Goal: Contribute content: Contribute content

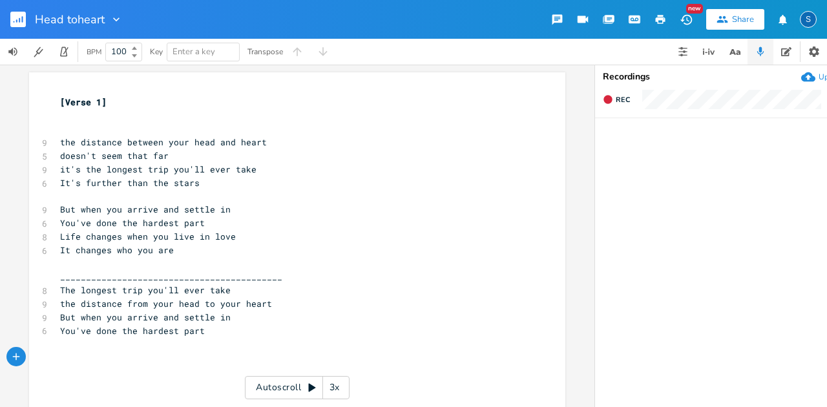
scroll to position [129, 0]
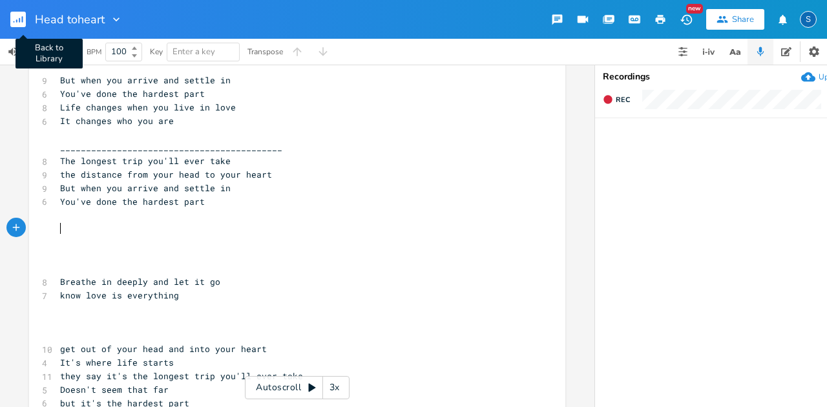
click at [17, 23] on rect "button" at bounding box center [18, 20] width 16 height 16
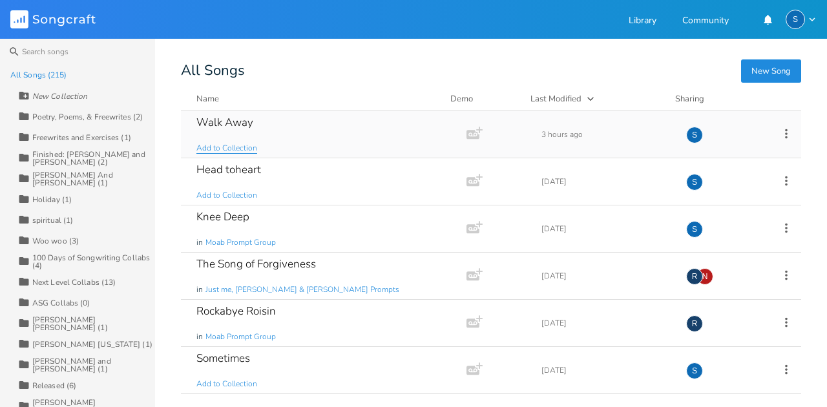
click at [242, 150] on span "Add to Collection" at bounding box center [226, 148] width 61 height 11
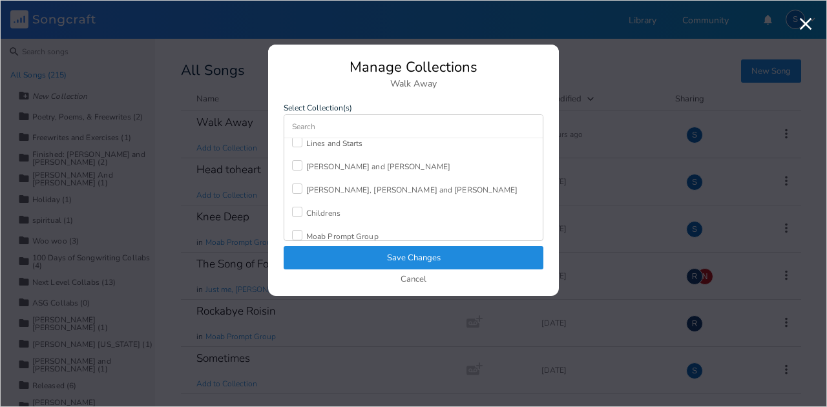
scroll to position [388, 0]
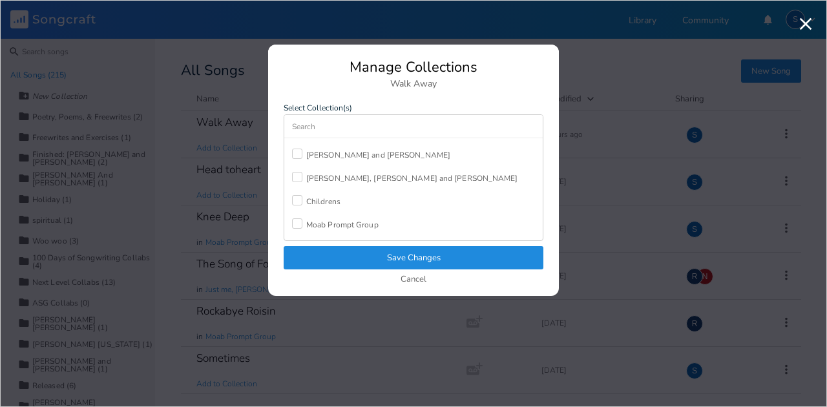
click at [349, 221] on div "Moab Prompt Group" at bounding box center [342, 225] width 72 height 8
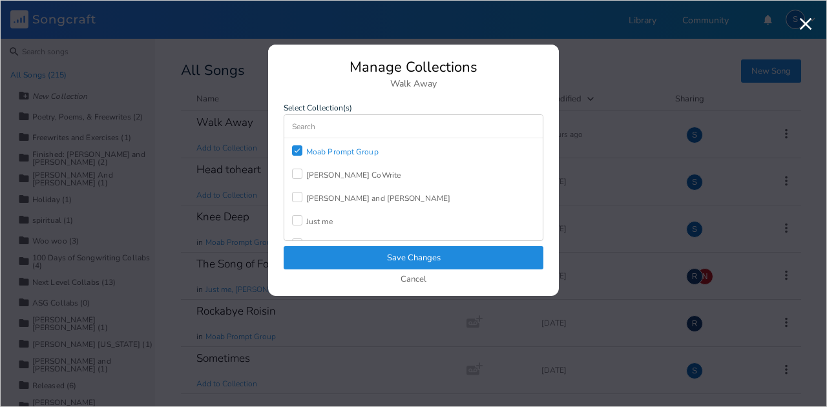
scroll to position [474, 0]
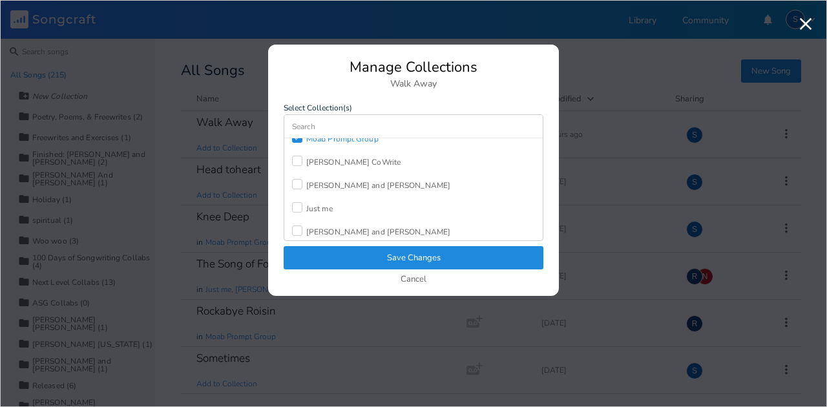
click at [319, 205] on div "Just me" at bounding box center [319, 209] width 27 height 8
click at [425, 259] on button "Save Changes" at bounding box center [414, 257] width 260 height 23
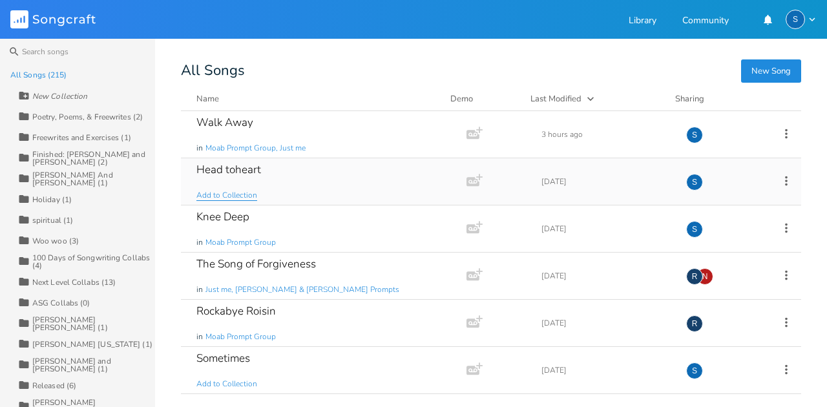
click at [245, 195] on span "Add to Collection" at bounding box center [226, 195] width 61 height 11
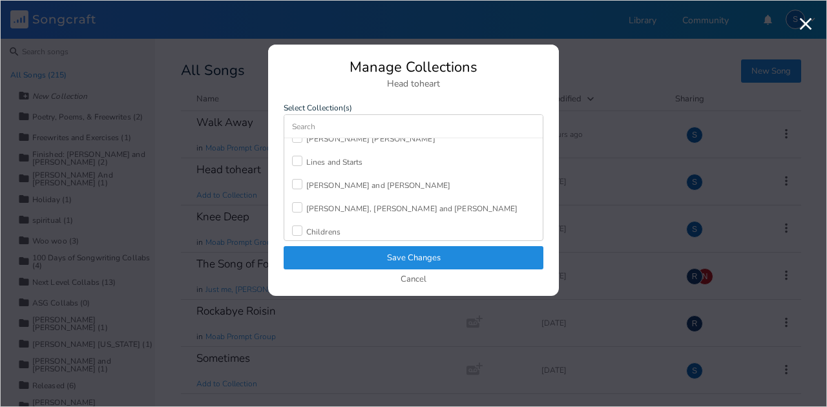
scroll to position [388, 0]
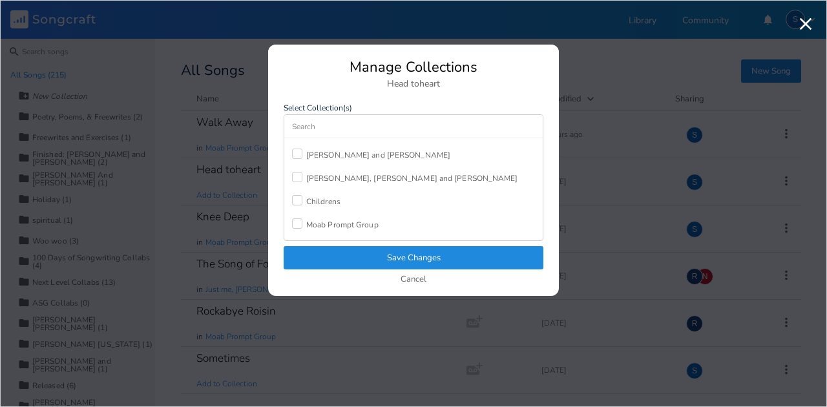
click at [341, 221] on div "Moab Prompt Group" at bounding box center [342, 225] width 72 height 8
click at [403, 264] on button "Save Changes" at bounding box center [414, 257] width 260 height 23
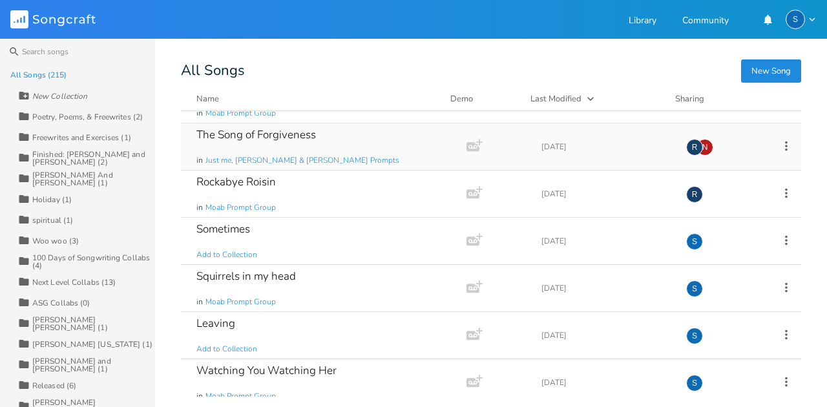
scroll to position [0, 0]
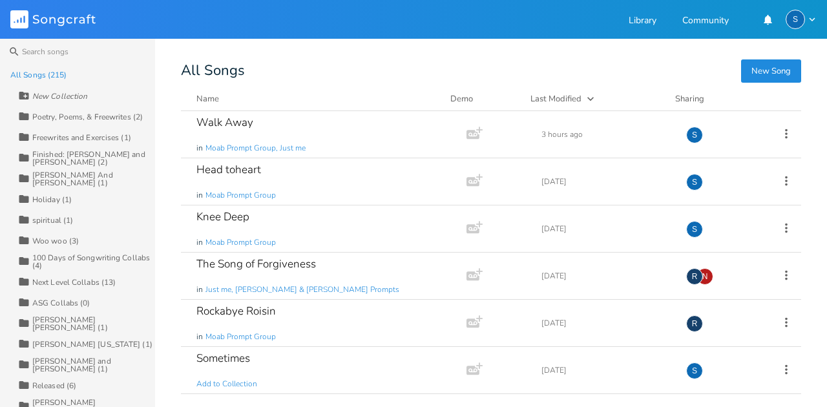
click at [758, 72] on button "New Song" at bounding box center [771, 70] width 60 height 23
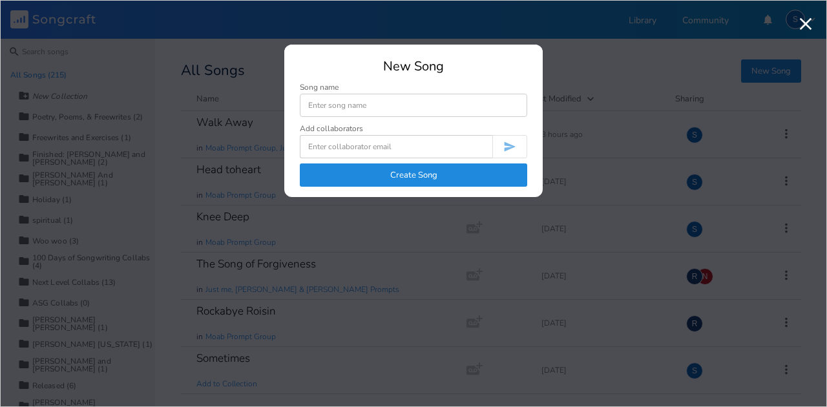
click at [414, 173] on button "Create Song" at bounding box center [414, 175] width 228 height 23
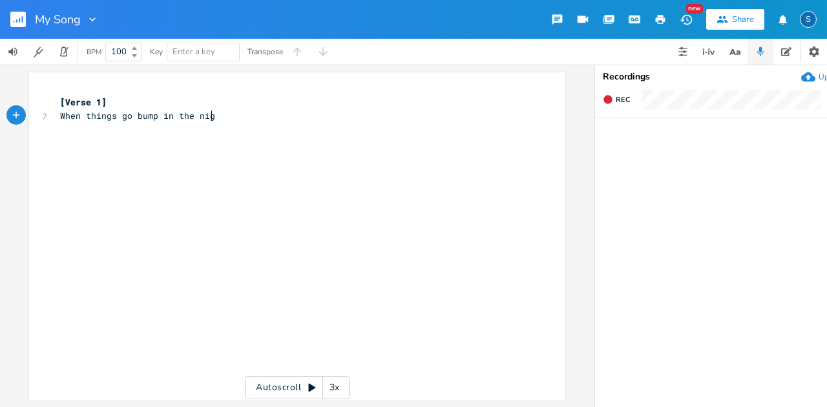
type textarea "When things go bump in the night"
type textarea "It gives me an awful fright"
type textarea "Unless it's"
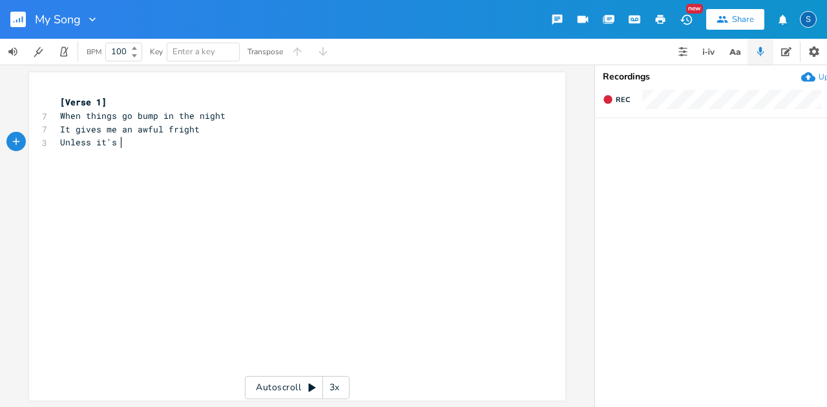
scroll to position [0, 44]
type textarea "sounds likea a sma"
type textarea "a smak"
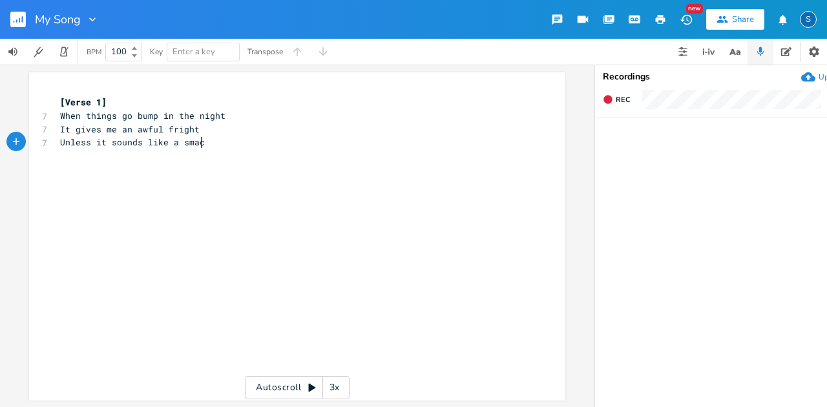
type textarea "ck"
type textarea "And I yell hooray we've g"
type textarea "caus"
type textarea "ght a dman"
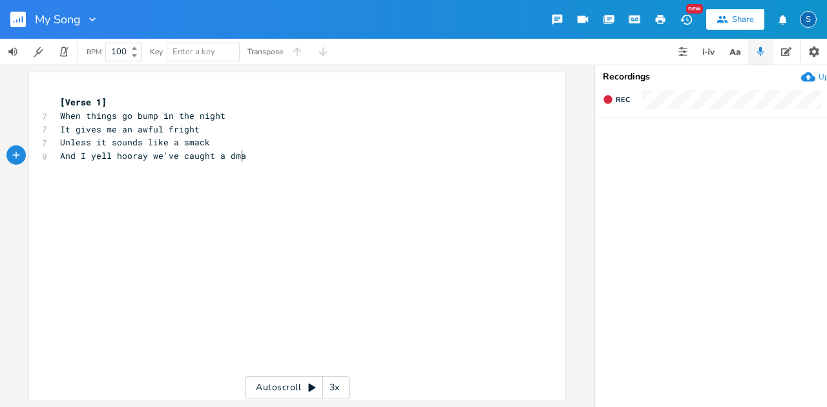
type textarea "a"
type textarea "amn rat"
drag, startPoint x: 85, startPoint y: 155, endPoint x: 153, endPoint y: 147, distance: 68.3
click at [149, 158] on span "And I yell hooray we've caught a damn rat" at bounding box center [166, 156] width 212 height 12
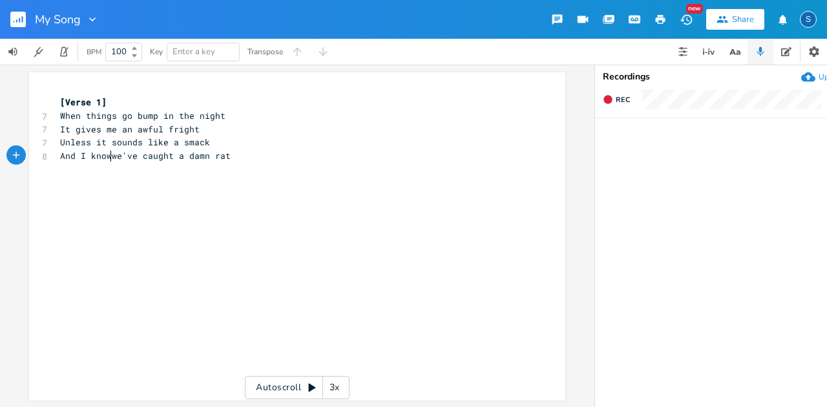
type textarea "know"
click at [160, 129] on span "It gives me an awful fright" at bounding box center [130, 129] width 140 height 12
type textarea "big"
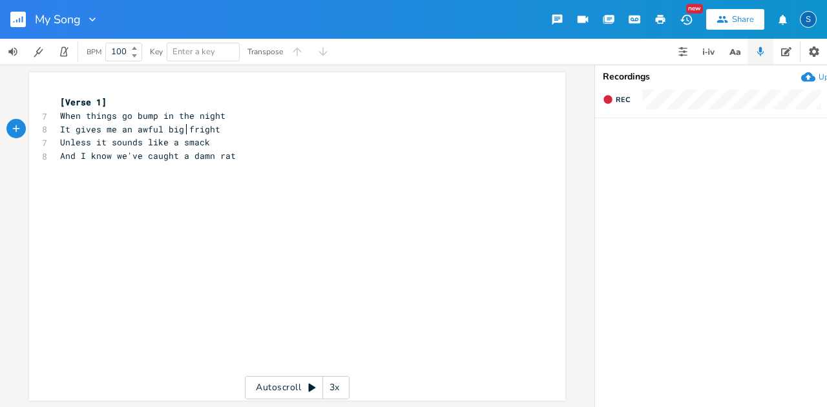
scroll to position [0, 14]
click at [239, 158] on pre "And I know we've caught a damn rat" at bounding box center [291, 156] width 467 height 14
drag, startPoint x: 55, startPoint y: 145, endPoint x: 144, endPoint y: 144, distance: 89.2
click at [144, 144] on pre "Unless it sounds like a smack" at bounding box center [291, 143] width 467 height 14
type textarea "But when the sound is more lik"
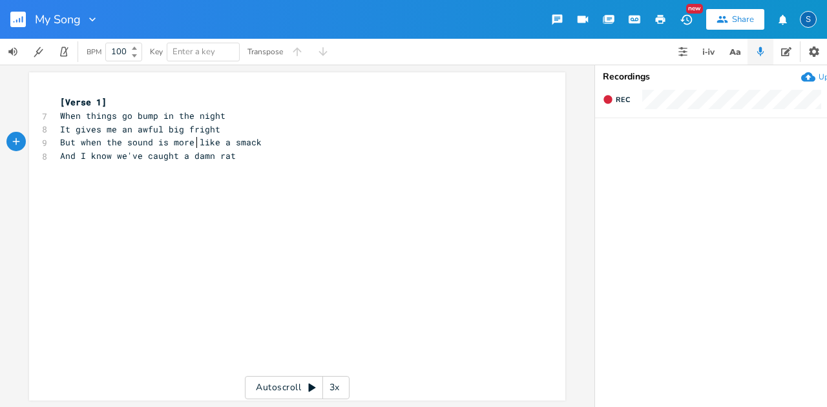
scroll to position [0, 3]
drag, startPoint x: 78, startPoint y: 156, endPoint x: 53, endPoint y: 155, distance: 24.6
click at [58, 155] on pre "And I know we've caught a damn rat" at bounding box center [291, 156] width 467 height 14
type textarea "Then"
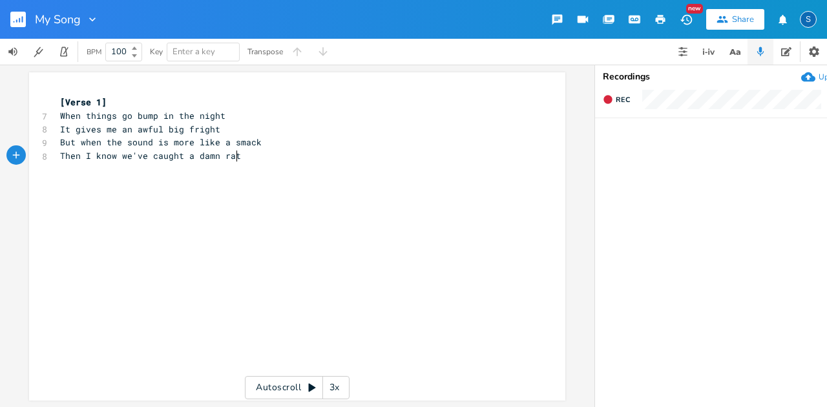
click at [254, 155] on pre "Then I know we've caught a damn rat" at bounding box center [291, 156] width 467 height 14
type textarea "And the angels sing ratatouie"
type textarea "While I pa"
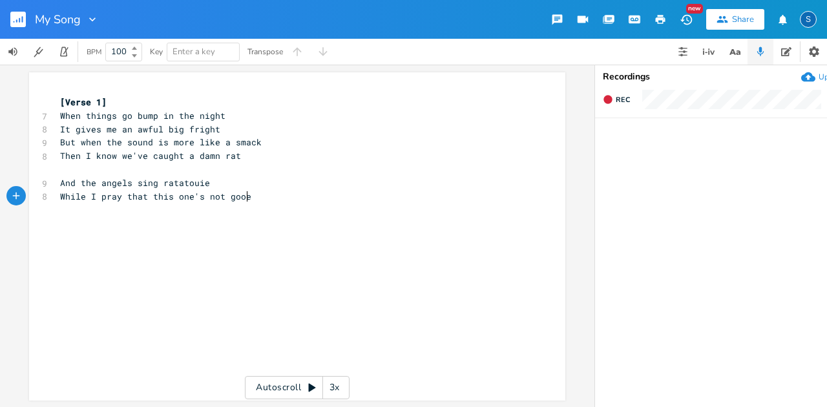
type textarea "ray that this one's not gooey"
type textarea "'s not"
drag, startPoint x: 190, startPoint y: 200, endPoint x: 216, endPoint y: 200, distance: 25.9
click at [216, 200] on span "While I pray that this one's not gooey" at bounding box center [158, 197] width 196 height 12
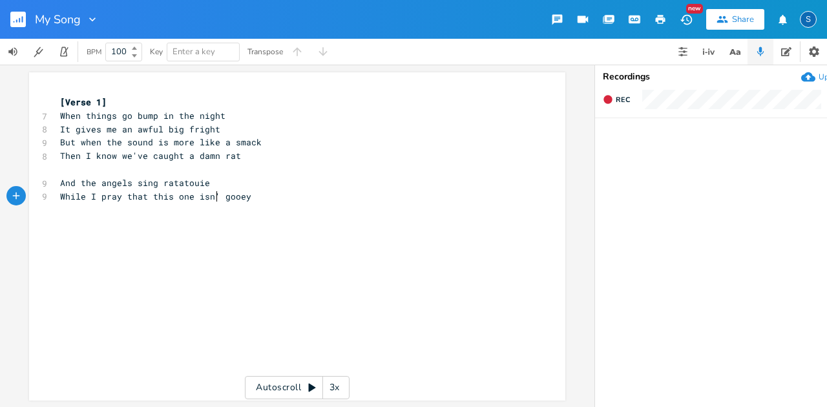
type textarea "isn't"
click at [253, 195] on pre "While I pray that this one isn't gooey" at bounding box center [291, 197] width 467 height 14
type textarea "Caust"
type textarea "e this house"
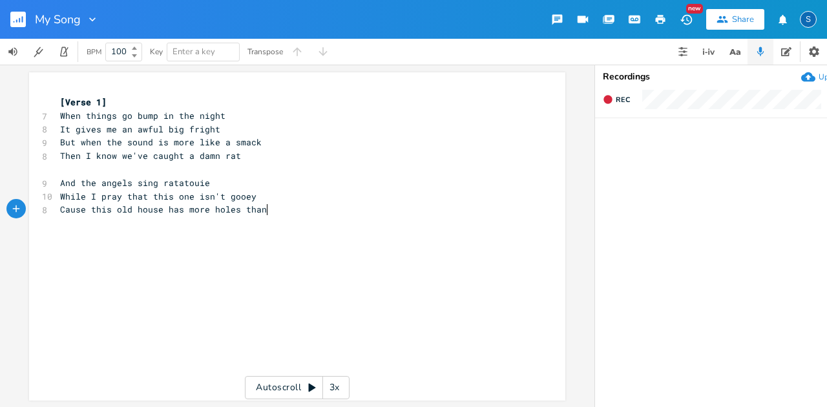
scroll to position [0, 129]
type textarea "old house has more holes than prairie dog town"
click at [147, 196] on span "While I pray that this one isn't gooey" at bounding box center [158, 197] width 196 height 12
drag, startPoint x: 90, startPoint y: 209, endPoint x: 57, endPoint y: 207, distance: 33.7
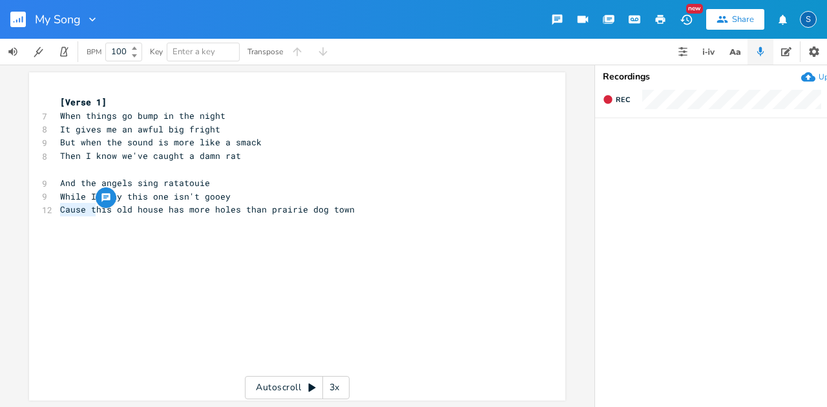
click at [60, 207] on span "Cause this old house has more holes than prairie dog town" at bounding box center [207, 210] width 295 height 12
type textarea "T"
click at [233, 211] on span "This old house has more holes than prairie dog town" at bounding box center [192, 210] width 264 height 12
type textarea "a"
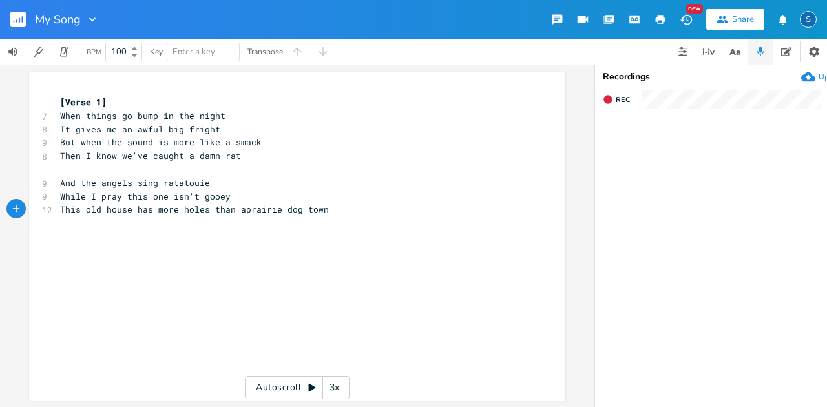
scroll to position [0, 6]
click at [334, 209] on pre "This old house has more holes than a prairie dog town" at bounding box center [291, 210] width 467 height 14
click at [83, 159] on span "Then I know we've caught a damn rat" at bounding box center [150, 156] width 181 height 12
click at [160, 180] on span "And the angels sing ratatouie" at bounding box center [135, 183] width 150 height 12
type textarea "R"
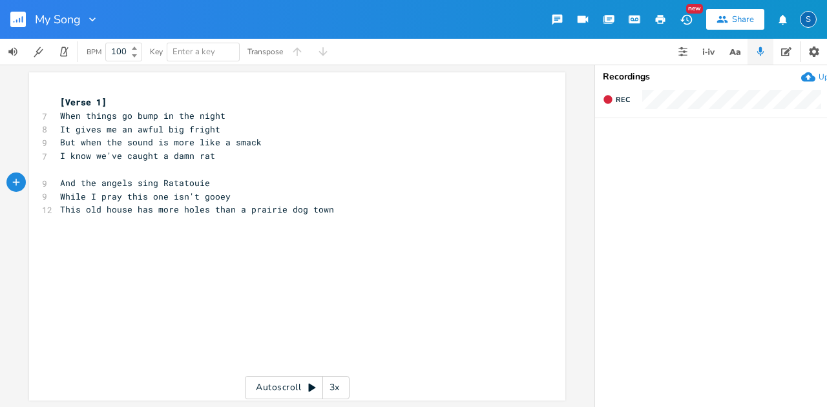
click at [156, 182] on span "And the angels sing Ratatouie" at bounding box center [135, 183] width 150 height 12
type textarea """
click at [213, 176] on pre "​" at bounding box center [291, 170] width 467 height 14
click at [209, 186] on pre "And the angels sing "Ratatouie" at bounding box center [291, 183] width 467 height 14
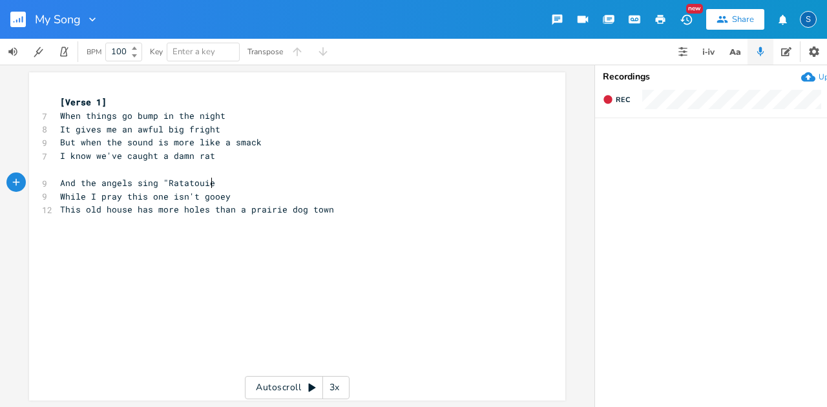
type textarea """
click at [207, 211] on span "This old house has more holes than a prairie dog town" at bounding box center [197, 210] width 274 height 12
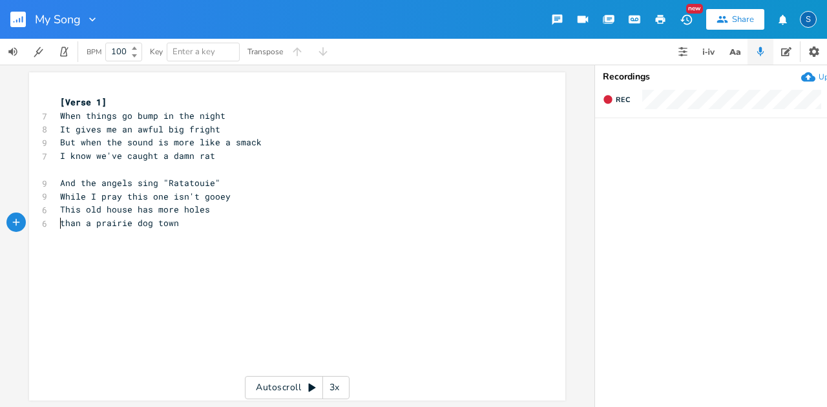
click at [198, 220] on pre "than a prairie dog town" at bounding box center [291, 224] width 467 height 14
type textarea "And these"
click at [58, 223] on pre "than a prairie dog town" at bounding box center [291, 224] width 467 height 14
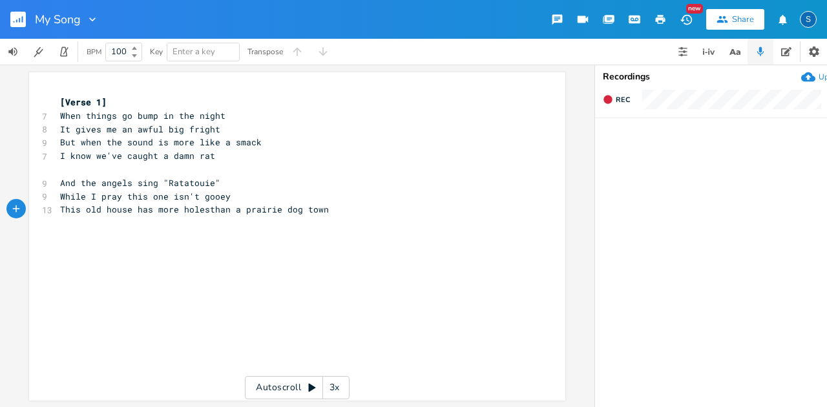
scroll to position [0, 2]
click at [334, 209] on pre "This old house has more holes than a prairie dog town" at bounding box center [291, 210] width 467 height 14
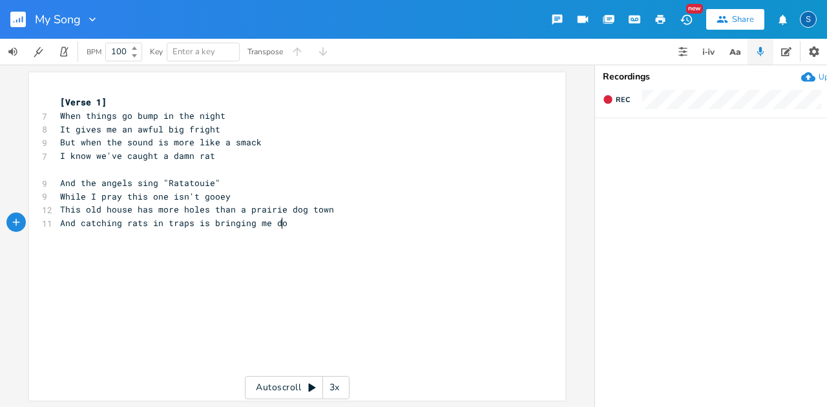
type textarea "And catching rats in traps is bringing me down"
drag, startPoint x: 122, startPoint y: 228, endPoint x: 143, endPoint y: 226, distance: 22.1
click at [143, 226] on span "And catching rats in traps is bringing me down" at bounding box center [179, 223] width 238 height 12
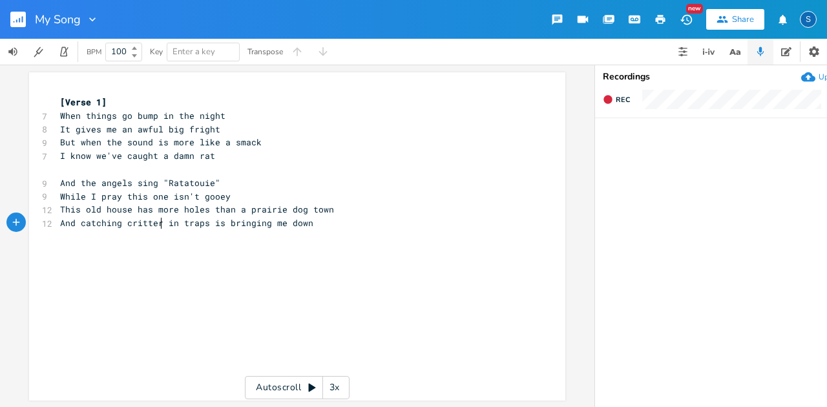
type textarea "critters"
click at [323, 224] on pre "And catching critters in traps is bringing me down" at bounding box center [291, 224] width 467 height 14
type textarea "If only they'd"
type textarea "And if they hadd"
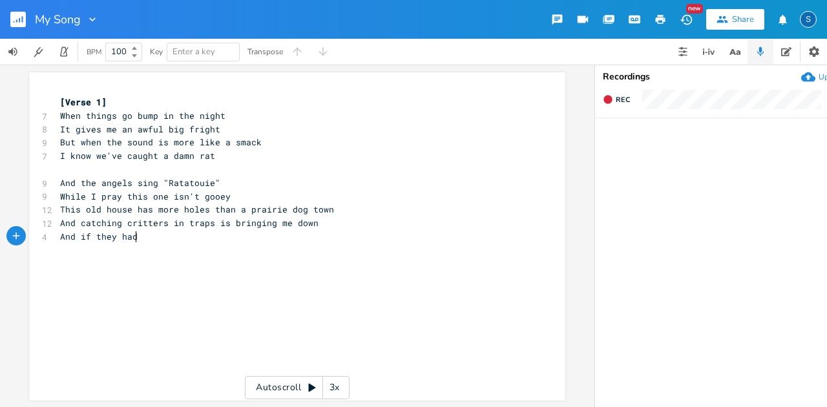
scroll to position [0, 68]
type textarea "dn't started squatting when we weren't around"
drag, startPoint x: 151, startPoint y: 239, endPoint x: 243, endPoint y: 236, distance: 91.8
click at [243, 236] on span "And if they hadn't started squatting when we weren't around" at bounding box center [212, 237] width 305 height 12
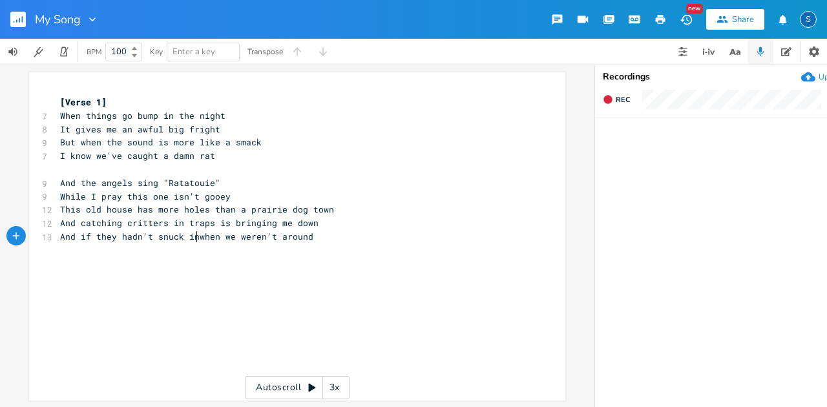
scroll to position [0, 35]
type textarea "snuck in"
click at [337, 238] on pre "And if they hadn't snuck in when we weren't around" at bounding box center [291, 237] width 467 height 14
type textarea "I'd be"
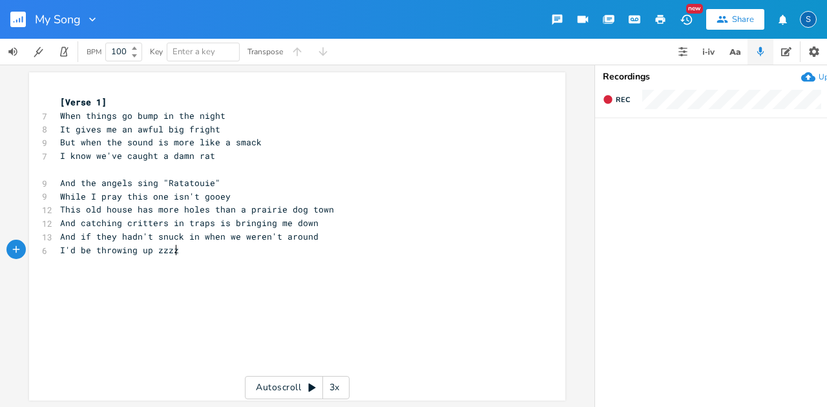
type textarea "I'd be throwing up zzzzs"
type textarea "s"
type textarea "'s"
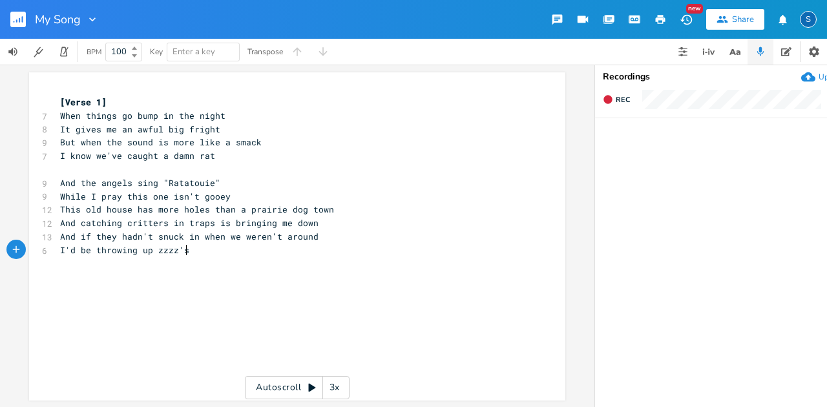
scroll to position [0, 8]
drag, startPoint x: 80, startPoint y: 236, endPoint x: 53, endPoint y: 236, distance: 26.5
click at [53, 236] on div "And i x [Verse 1] 7 When things go bump in the night 8 It gives me an awful big…" at bounding box center [297, 236] width 536 height 328
type textarea "I"
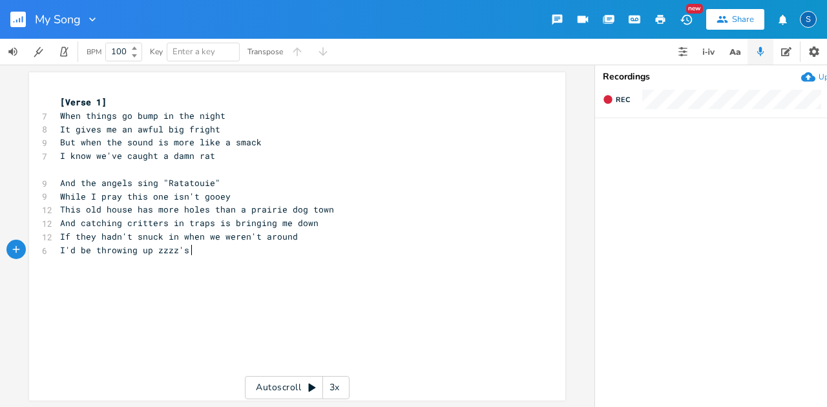
click at [191, 249] on pre "I'd be throwing up zzzz's" at bounding box center [291, 251] width 467 height 14
drag, startPoint x: 80, startPoint y: 225, endPoint x: 47, endPoint y: 226, distance: 33.6
click at [58, 226] on div "12 And catching critters in traps is bringing me down" at bounding box center [291, 224] width 467 height 14
type textarea "C"
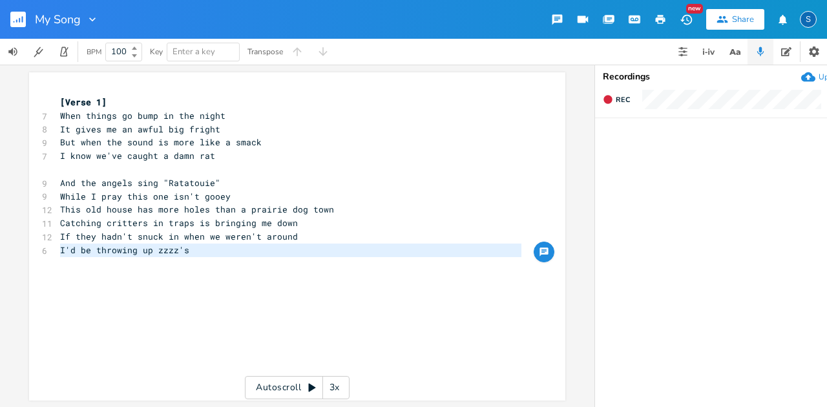
drag, startPoint x: 56, startPoint y: 249, endPoint x: 194, endPoint y: 257, distance: 138.5
click at [194, 257] on div "[Verse 1] 7 When things go bump in the night 8 It gives me an awful big fright …" at bounding box center [291, 230] width 467 height 269
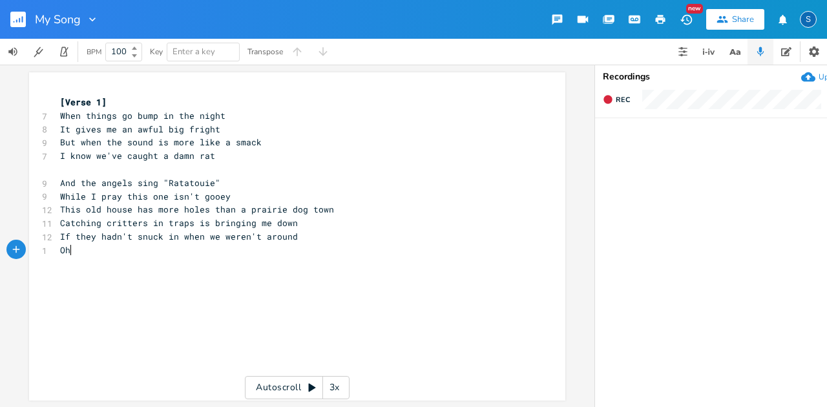
type textarea "Oh"
type textarea "We wouldn't have seen the mess that we found"
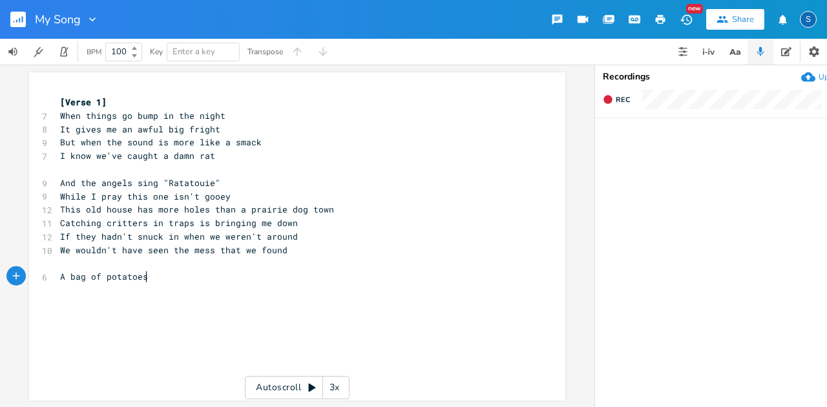
scroll to position [0, 78]
type textarea "A bag of potatoes, shreeded"
type textarea "a mere snack"
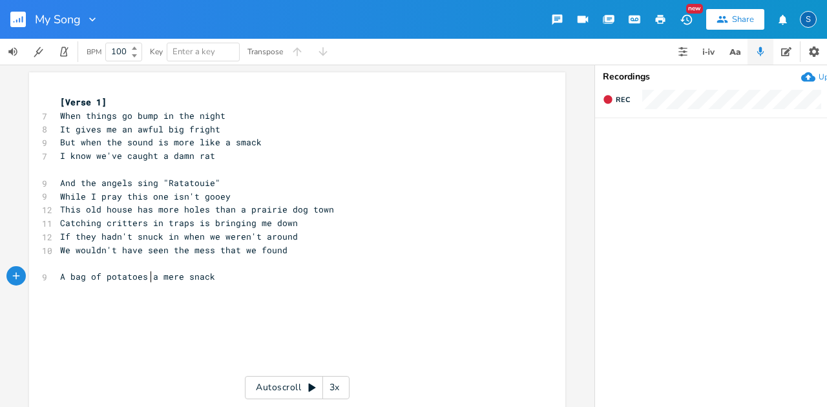
type textarea "a mere snack"
drag, startPoint x: 146, startPoint y: 282, endPoint x: 237, endPoint y: 282, distance: 90.5
click at [237, 282] on pre "A bag of potatoes a mere snack" at bounding box center [291, 277] width 467 height 14
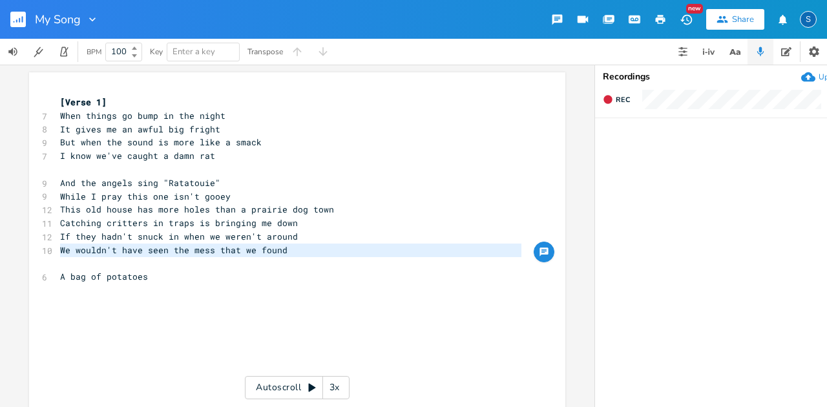
drag, startPoint x: 56, startPoint y: 254, endPoint x: 297, endPoint y: 264, distance: 241.3
click at [297, 264] on div "[Verse 1] 7 When things go bump in the night 8 It gives me an awful big fright …" at bounding box center [291, 250] width 467 height 309
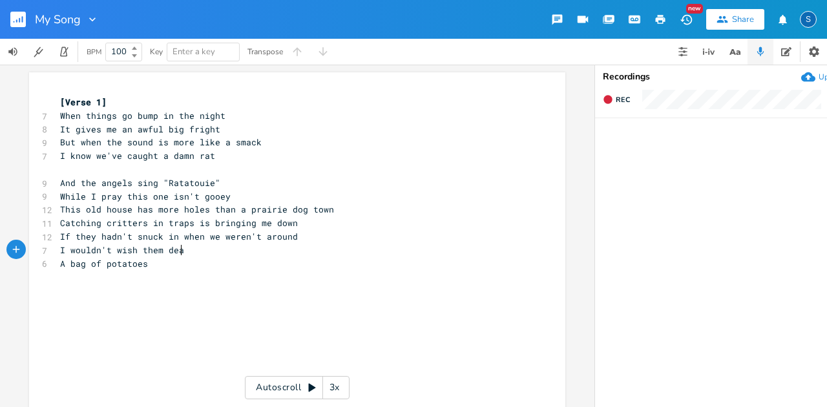
type textarea "I wouldn't wish them dead"
type textarea "I wouldn't cheer for the"
drag, startPoint x: 97, startPoint y: 146, endPoint x: 52, endPoint y: 145, distance: 44.6
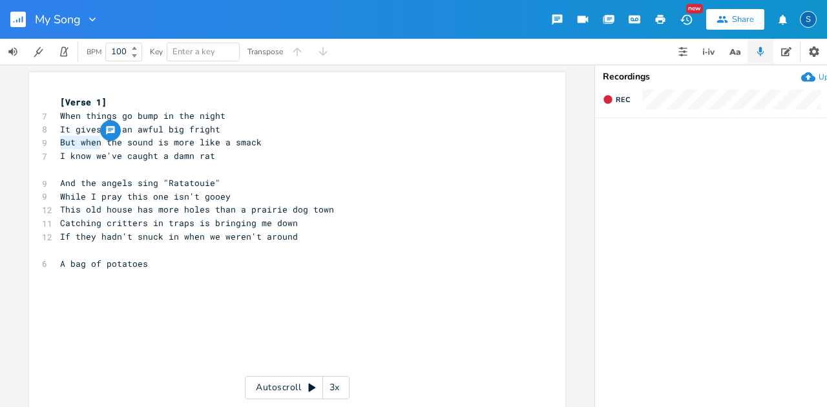
click at [52, 145] on div "But when x [Verse 1] 7 When things go bump in the night 8 It gives me an awful …" at bounding box center [297, 240] width 536 height 337
type textarea "Unless"
drag, startPoint x: 158, startPoint y: 158, endPoint x: 207, endPoint y: 157, distance: 49.1
click at [207, 157] on span "I know we've caught a damn rat" at bounding box center [137, 156] width 155 height 12
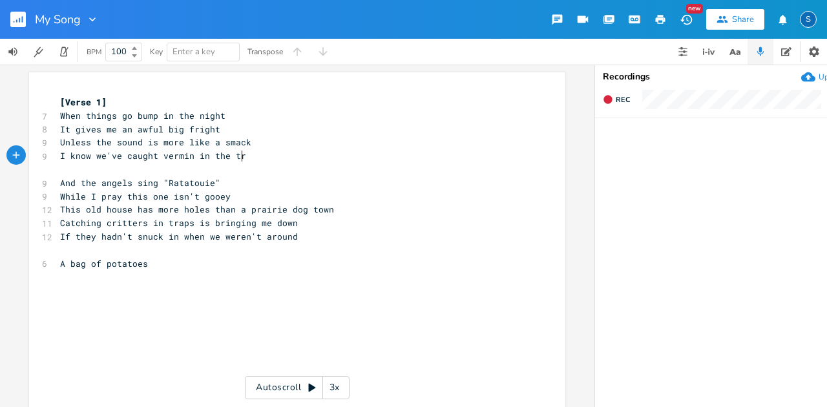
scroll to position [0, 72]
type textarea "vermin in the trap"
click at [71, 130] on span "It gives me an awful big fright" at bounding box center [140, 129] width 160 height 12
type textarea "usually"
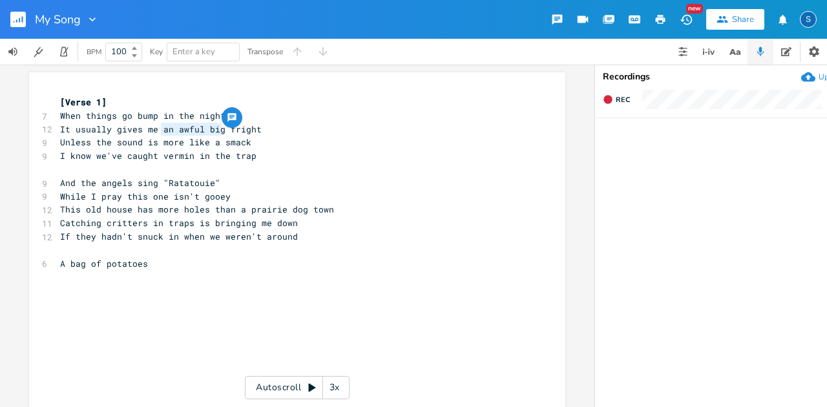
type textarea "n awful big"
drag, startPoint x: 218, startPoint y: 129, endPoint x: 162, endPoint y: 132, distance: 56.9
click at [162, 132] on span "It usually gives me an awful big fright" at bounding box center [161, 129] width 202 height 12
drag, startPoint x: 219, startPoint y: 143, endPoint x: 271, endPoint y: 143, distance: 51.7
click at [271, 143] on pre "Unless the sound is more like a smack" at bounding box center [291, 143] width 467 height 14
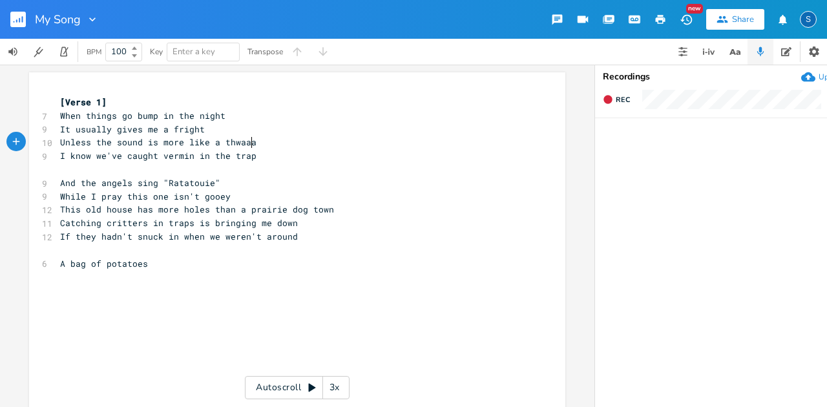
type textarea "thwaaap"
drag, startPoint x: 213, startPoint y: 142, endPoint x: 93, endPoint y: 143, distance: 119.6
click at [93, 143] on span "Unless the sound is more like a thwaaap" at bounding box center [161, 142] width 202 height 12
type textarea "it sounds more like a"
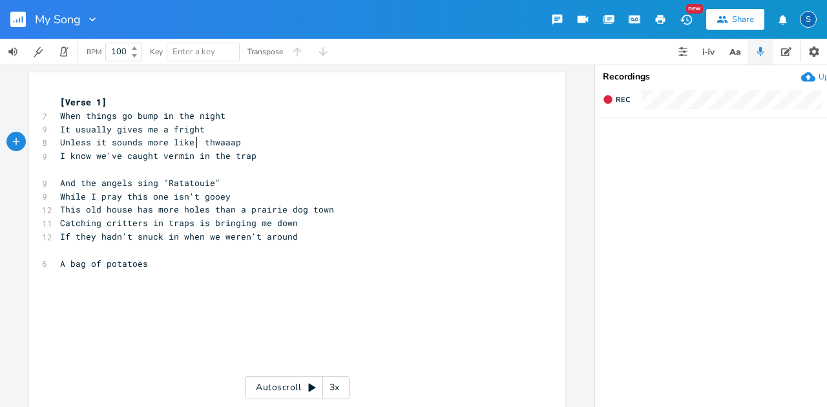
scroll to position [0, 84]
click at [335, 137] on pre "Unless it sounds more like a thwaaap" at bounding box center [291, 143] width 467 height 14
click at [60, 246] on pre "​" at bounding box center [291, 251] width 467 height 14
type textarea "more"
drag, startPoint x: 164, startPoint y: 143, endPoint x: 142, endPoint y: 143, distance: 22.0
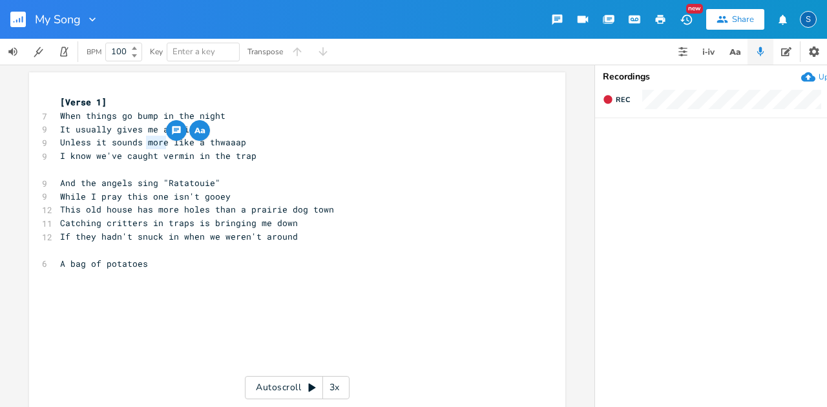
click at [142, 143] on span "Unless it sounds more like a thwaaap" at bounding box center [153, 142] width 186 height 12
click at [302, 237] on pre "If they hadn't snuck in when we weren't around" at bounding box center [291, 237] width 467 height 14
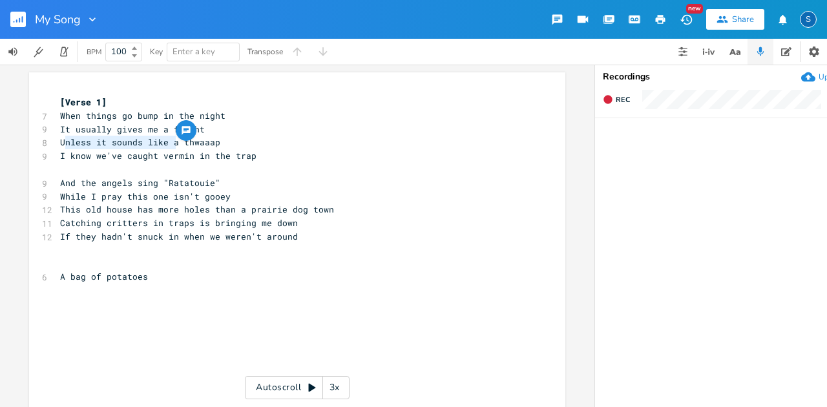
type textarea "Unless it sounds like a"
drag, startPoint x: 173, startPoint y: 145, endPoint x: 56, endPoint y: 145, distance: 117.6
click at [58, 145] on pre "Unless it sounds like a thwaaap" at bounding box center [291, 143] width 467 height 14
drag, startPoint x: 340, startPoint y: 160, endPoint x: 343, endPoint y: 169, distance: 10.0
click at [340, 165] on div "[Verse 1] 7 When things go bump in the night 9 It usually gives me a fright 8 U…" at bounding box center [291, 250] width 467 height 309
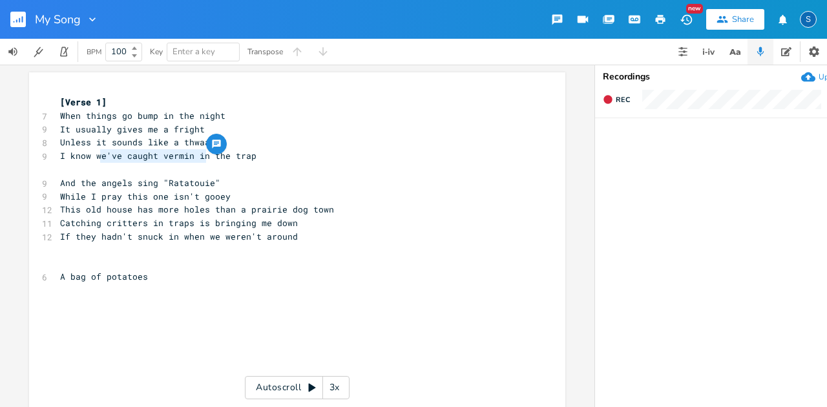
type textarea "e've caught vermin i"
drag, startPoint x: 96, startPoint y: 156, endPoint x: 195, endPoint y: 154, distance: 99.6
click at [195, 154] on span "I know we've caught vermin in the trap" at bounding box center [158, 156] width 196 height 12
type textarea "theres'"
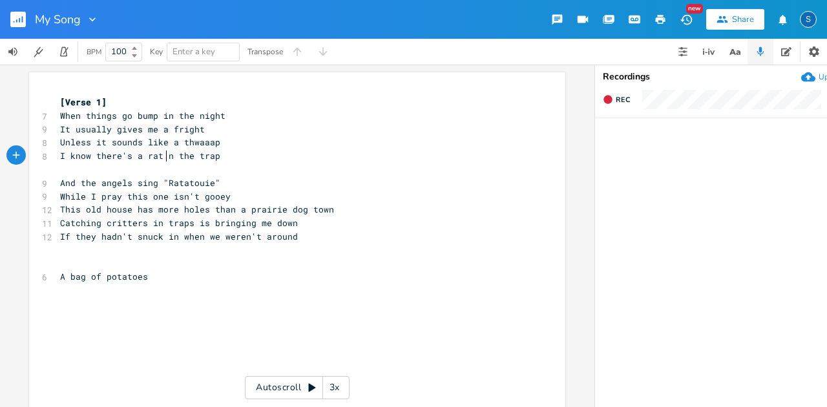
type textarea "'s a rat i"
click at [336, 239] on pre "If they hadn't snuck in when we weren't around" at bounding box center [291, 237] width 467 height 14
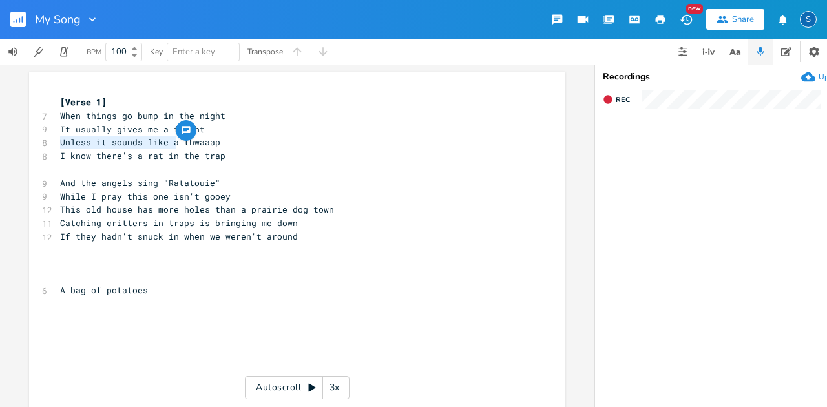
drag, startPoint x: 56, startPoint y: 146, endPoint x: 174, endPoint y: 145, distance: 118.3
click at [174, 145] on pre "Unless it sounds like a thwaaap" at bounding box center [291, 143] width 467 height 14
type textarea "But when I awake to a"
click at [79, 157] on span "I know there's a rat in the trap" at bounding box center [142, 156] width 165 height 12
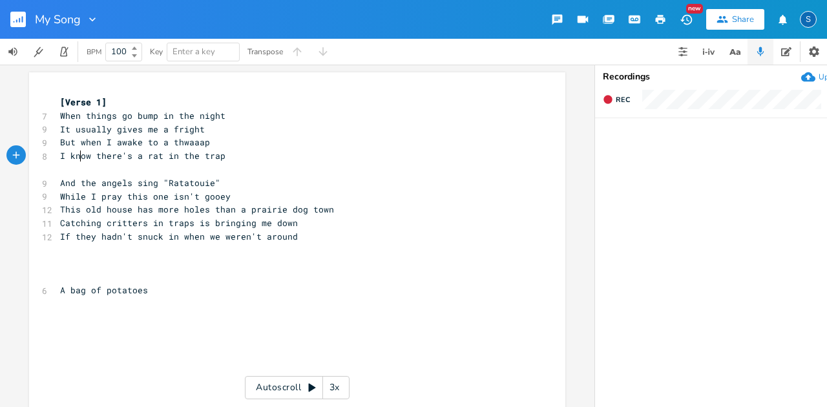
click at [306, 242] on pre "If they hadn't snuck in when we weren't around" at bounding box center [291, 237] width 467 height 14
type textarea "Oh whe"
type textarea "y did they"
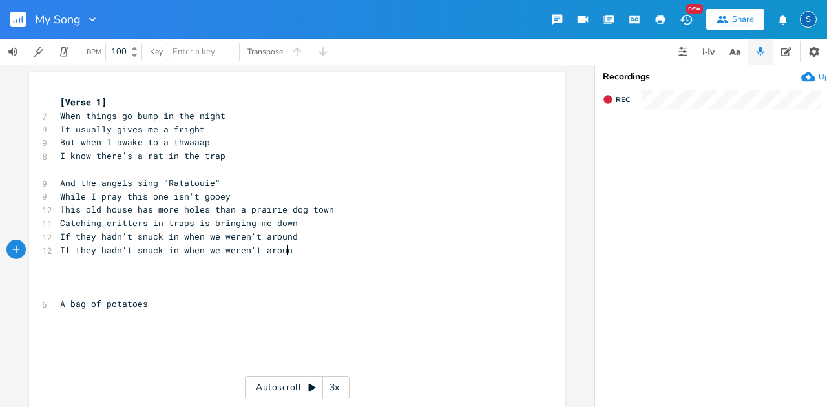
type textarea "If they hadn't snuck in when we weren't around"
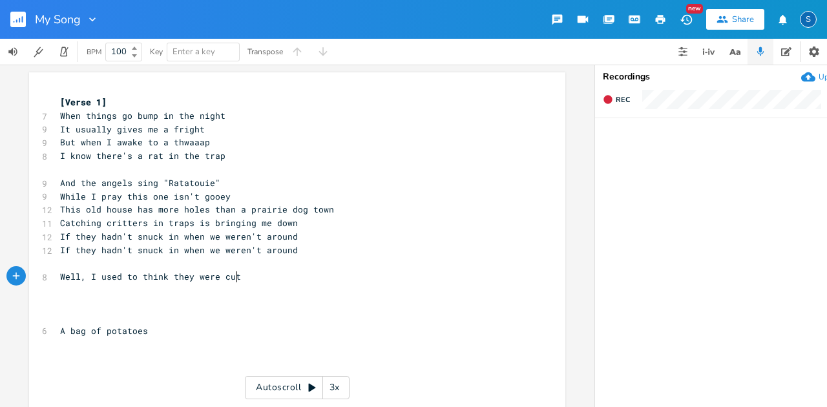
scroll to position [0, 146]
type textarea "Well, I used to think they were cute-ish"
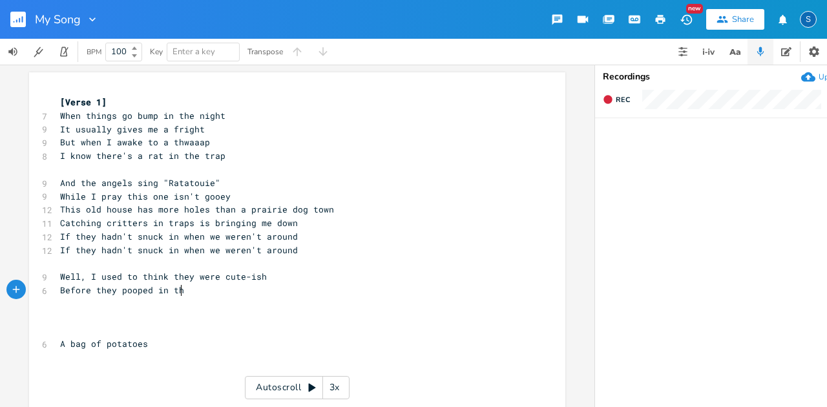
scroll to position [0, 109]
type textarea "Before they pooped in the fruit dish"
type textarea "L"
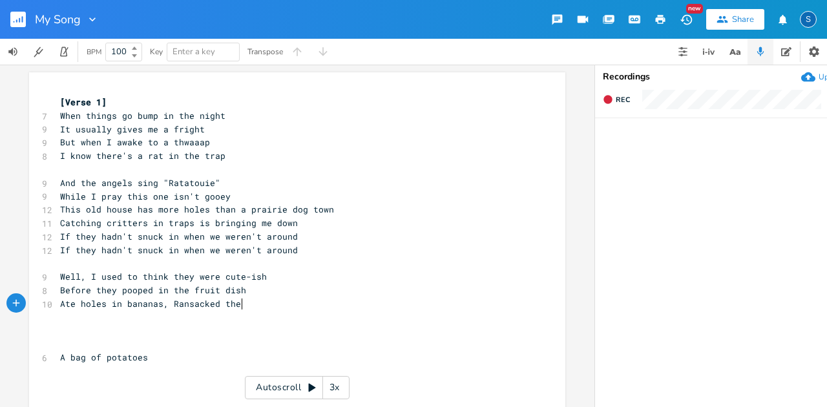
scroll to position [0, 153]
type textarea "Ate holes in bananas, Ransacked the pantry"
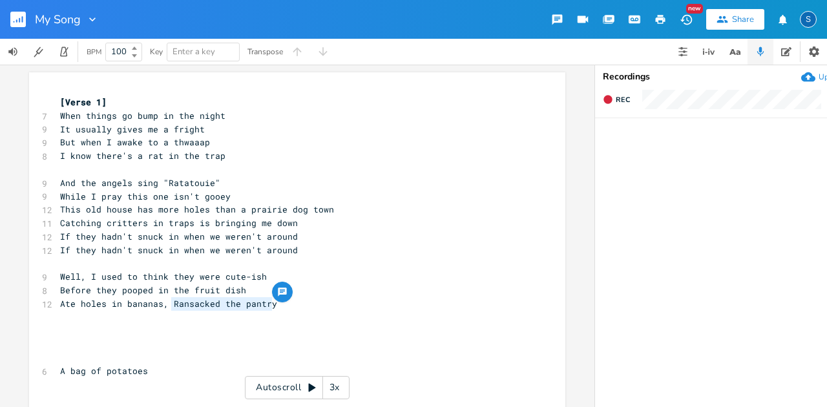
drag, startPoint x: 165, startPoint y: 302, endPoint x: 323, endPoint y: 300, distance: 157.1
click at [323, 300] on pre "Ate holes in bananas, Ransacked the pantry" at bounding box center [291, 304] width 467 height 14
type textarea "Ate all the"
type textarea "Samap"
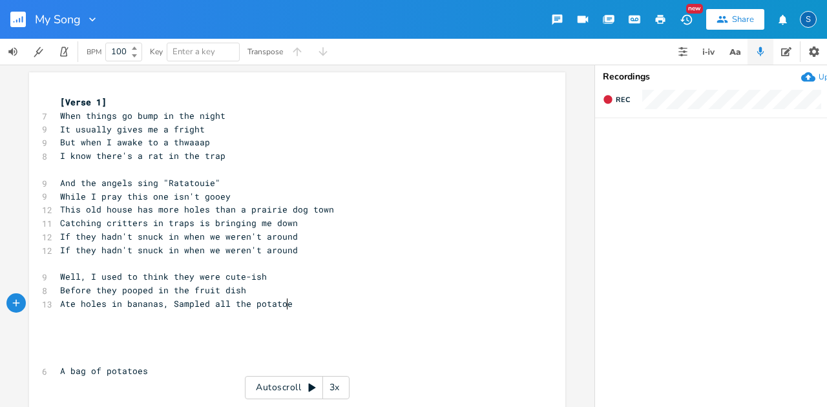
type textarea "pled all the potatoes"
type textarea "all the"
drag, startPoint x: 247, startPoint y: 306, endPoint x: 207, endPoint y: 305, distance: 40.1
click at [207, 305] on span "Ate holes in bananas, Sampled all the potatoes" at bounding box center [179, 304] width 238 height 12
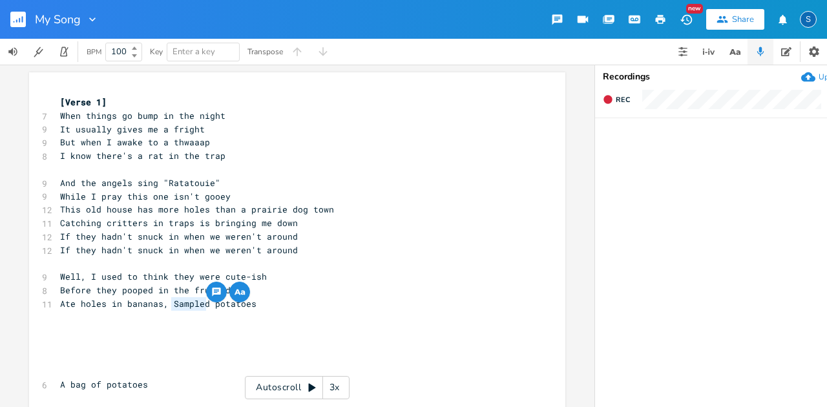
drag, startPoint x: 202, startPoint y: 305, endPoint x: 167, endPoint y: 299, distance: 35.5
click at [167, 299] on span "Ate holes in bananas, Sampled potatoes" at bounding box center [158, 304] width 196 height 12
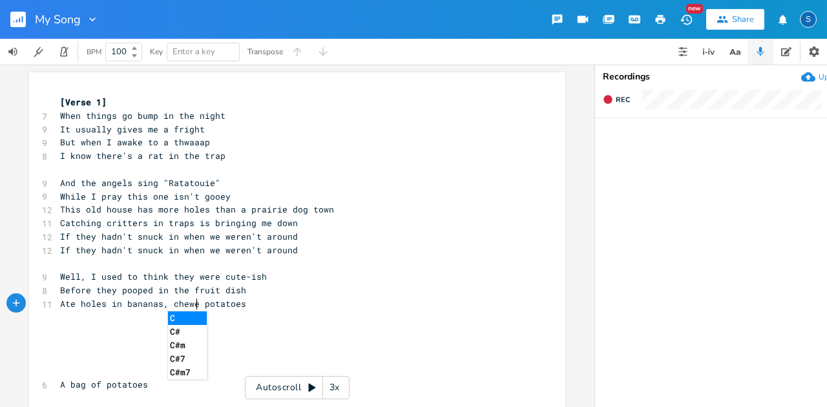
type textarea "chewee"
type textarea "d the"
click at [279, 308] on pre "Ate holes in bananas, chewed the potatoes" at bounding box center [291, 304] width 467 height 14
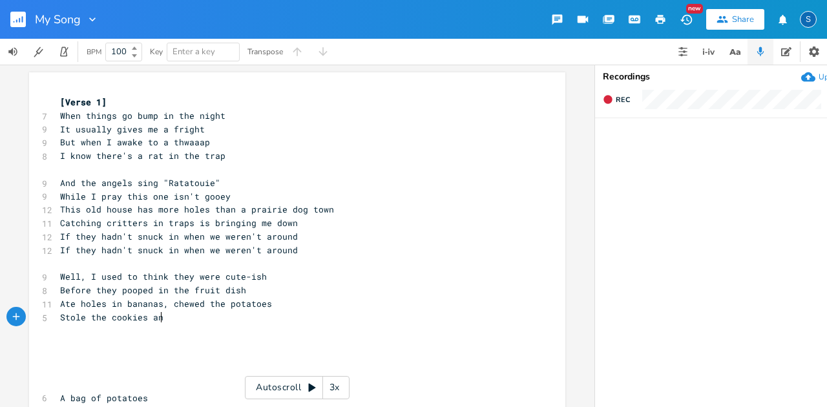
scroll to position [0, 90]
type textarea "Stole the cookies and THWAAP there she goes"
type textarea "And the angels sing "Ratatouie" While I pray this one isn't gooey This old hous…"
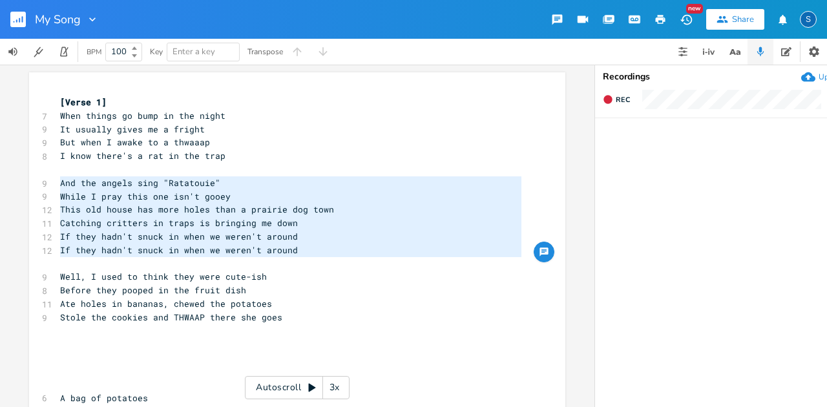
drag, startPoint x: 57, startPoint y: 181, endPoint x: 319, endPoint y: 270, distance: 276.6
click at [319, 270] on div "[Verse 1] 7 When things go bump in the night 9 It usually gives me a fright 9 B…" at bounding box center [291, 311] width 467 height 430
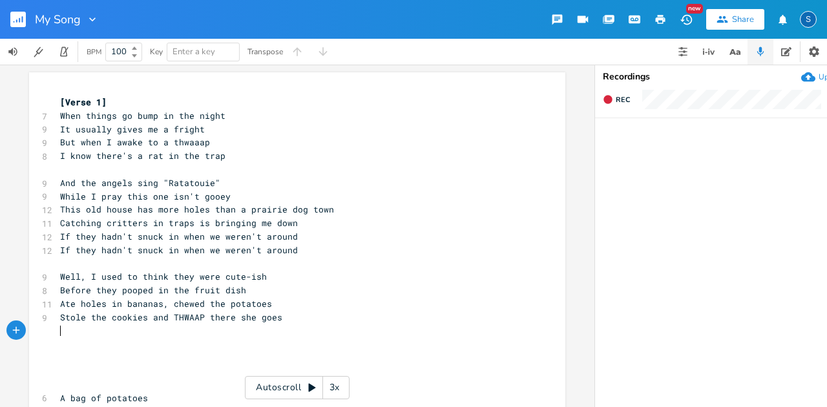
click at [62, 336] on pre "​" at bounding box center [291, 331] width 467 height 14
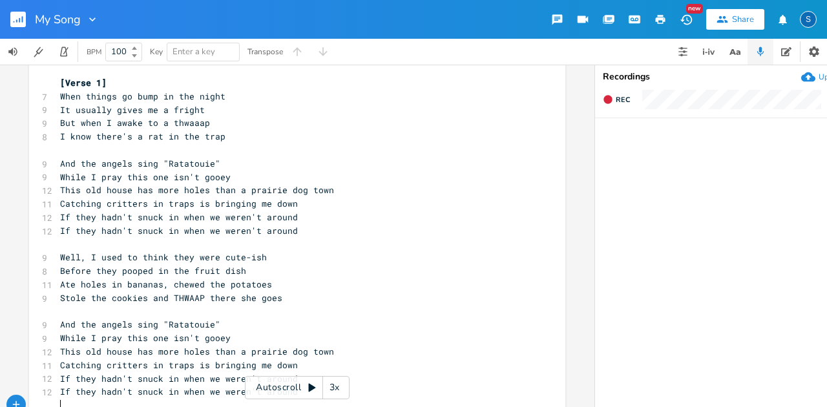
scroll to position [0, 0]
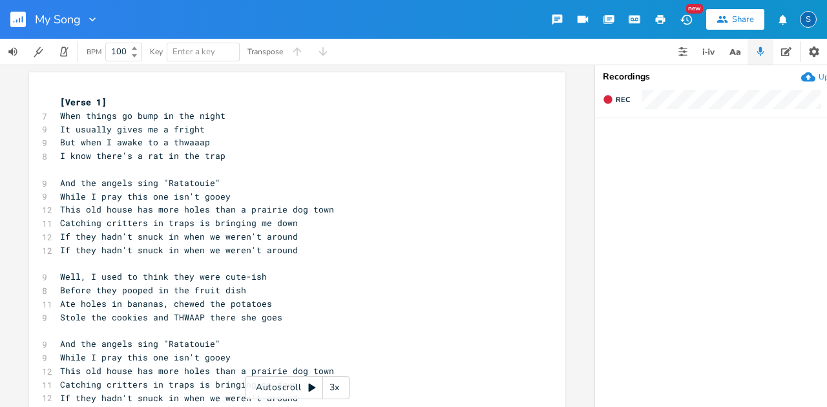
click at [58, 118] on pre "When things go bump in the night" at bounding box center [291, 116] width 467 height 14
type textarea "I don't like"
type textarea "W"
click at [119, 114] on span "I don't like When things go bump in the night" at bounding box center [176, 116] width 233 height 12
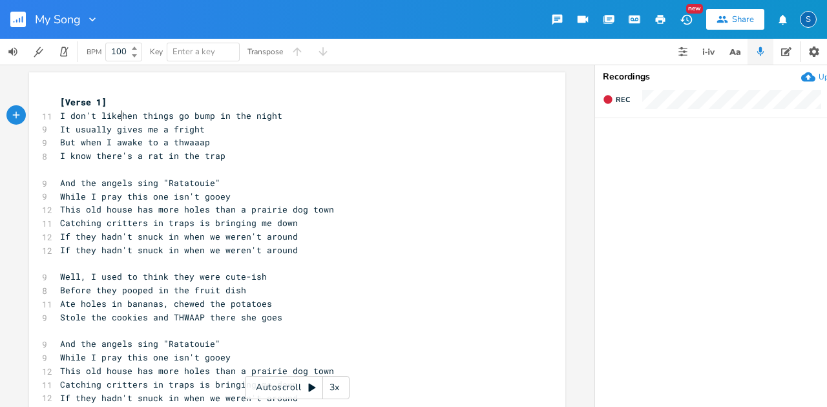
scroll to position [0, 2]
type textarea "w"
drag, startPoint x: 166, startPoint y: 130, endPoint x: 288, endPoint y: 131, distance: 122.2
click at [167, 130] on span "It usually gives me a fright" at bounding box center [132, 129] width 145 height 12
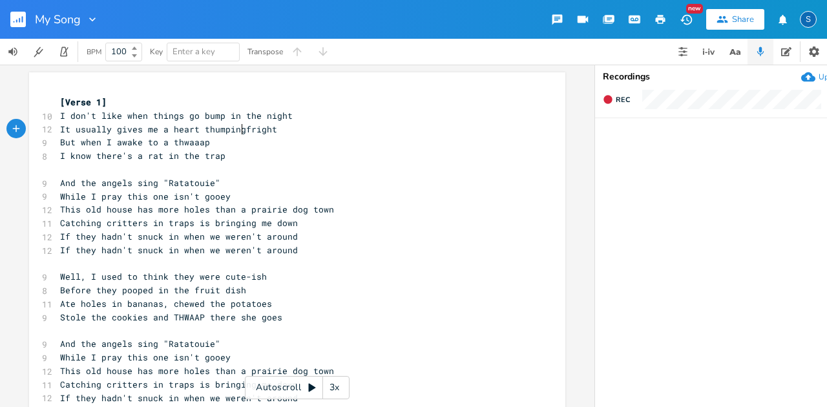
type textarea "heart thumping"
type textarea "But when I awake to a"
drag, startPoint x: 56, startPoint y: 143, endPoint x: 163, endPoint y: 144, distance: 106.7
click at [163, 144] on span "But when I awake to a thwaaap" at bounding box center [135, 142] width 150 height 12
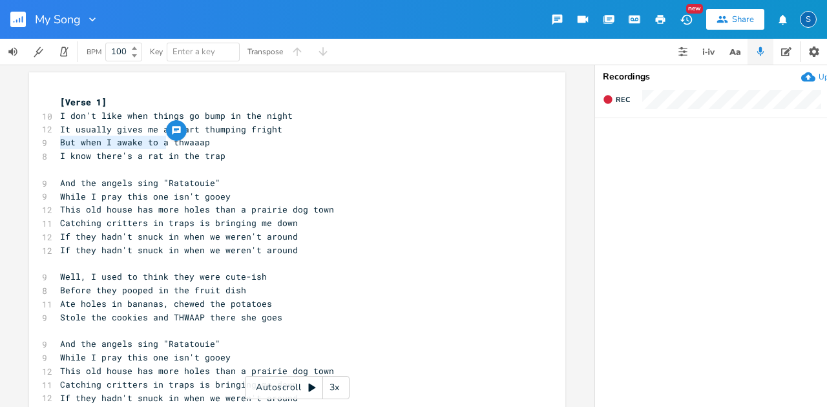
click at [233, 142] on pre "But when I awake to a thwaaap" at bounding box center [291, 143] width 467 height 14
drag, startPoint x: 56, startPoint y: 159, endPoint x: 92, endPoint y: 157, distance: 36.2
click at [92, 157] on pre "I know there's a rat in the trap" at bounding box center [291, 156] width 467 height 14
type textarea "It's music of"
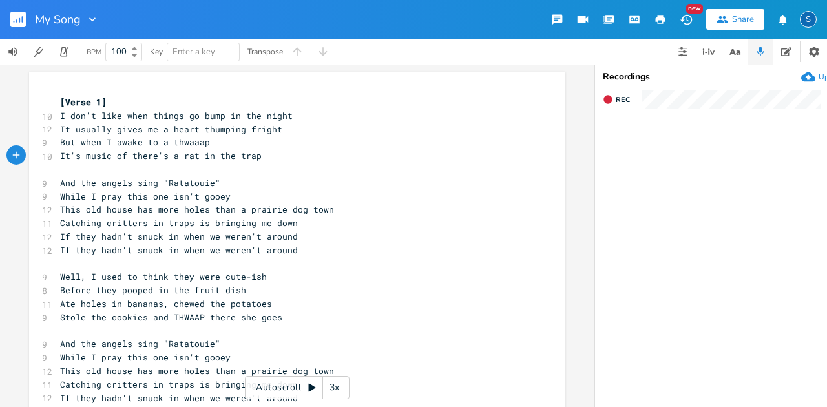
scroll to position [0, 50]
drag, startPoint x: 168, startPoint y: 147, endPoint x: 206, endPoint y: 149, distance: 37.6
click at [206, 149] on div "[Verse 1] 10 I don't like when things go bump in the night 12 It usually gives …" at bounding box center [291, 358] width 467 height 524
type textarea "THWAAP"
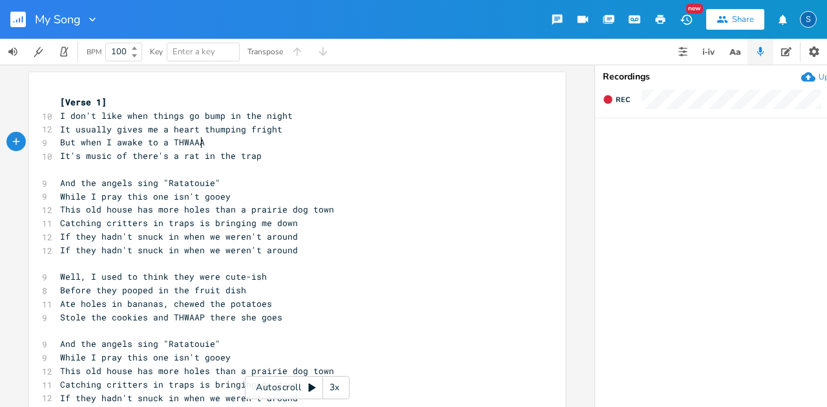
type textarea "AP"
drag, startPoint x: 56, startPoint y: 158, endPoint x: 127, endPoint y: 154, distance: 71.2
click at [127, 154] on div "It's music of x [Verse 1] 10 I don't like when things go bump in the night 12 I…" at bounding box center [297, 355] width 536 height 566
type textarea "I get to yell, ""
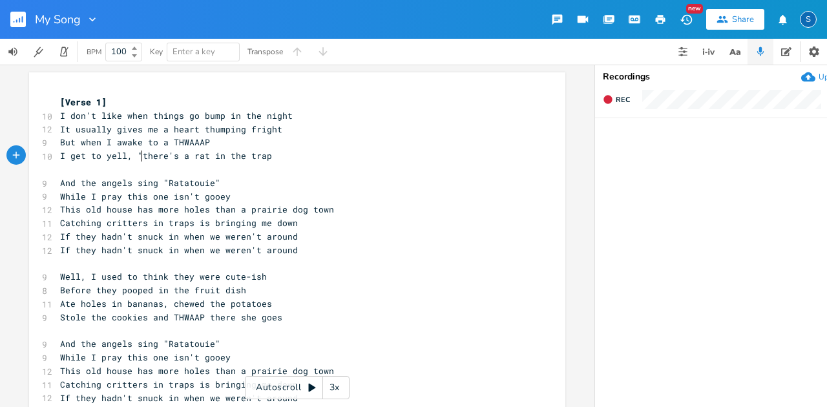
scroll to position [0, 54]
click at [267, 160] on pre "I get to yell, "there's a rat in the trap" at bounding box center [291, 156] width 467 height 14
type textarea "!""
type textarea "I get to yell"
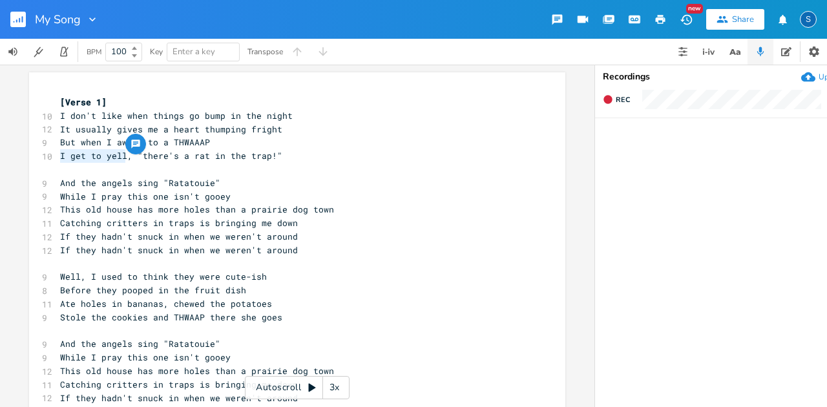
drag, startPoint x: 58, startPoint y: 158, endPoint x: 120, endPoint y: 158, distance: 62.1
click at [120, 158] on span "I get to yell, "there's a rat in the trap!"" at bounding box center [171, 156] width 222 height 12
click at [127, 158] on span "I get to yell, "there's a rat in the trap!"" at bounding box center [171, 156] width 222 height 12
drag, startPoint x: 130, startPoint y: 154, endPoint x: 43, endPoint y: 155, distance: 87.3
click at [58, 155] on div "10 I get to yell, "there's a rat in the trap!"" at bounding box center [291, 156] width 467 height 14
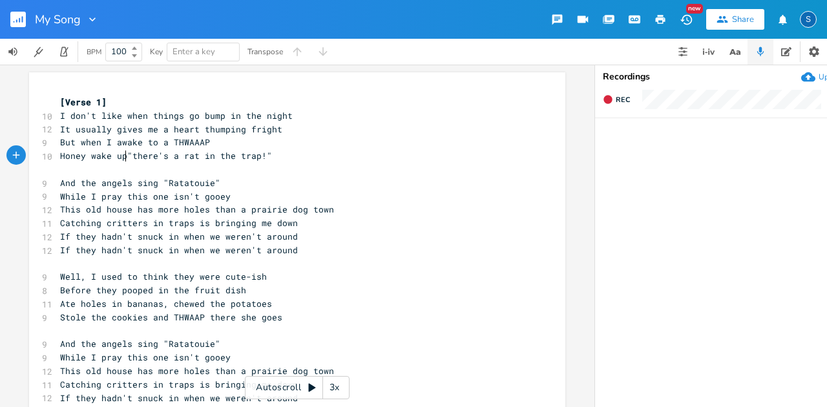
scroll to position [0, 63]
type textarea "Honey wake up,"
click at [131, 153] on span "Honey wake up,"there's a rat in the trap!"" at bounding box center [168, 156] width 217 height 12
click at [58, 156] on pre "Honey wake up,there's a rat in the trap!"" at bounding box center [291, 156] width 467 height 14
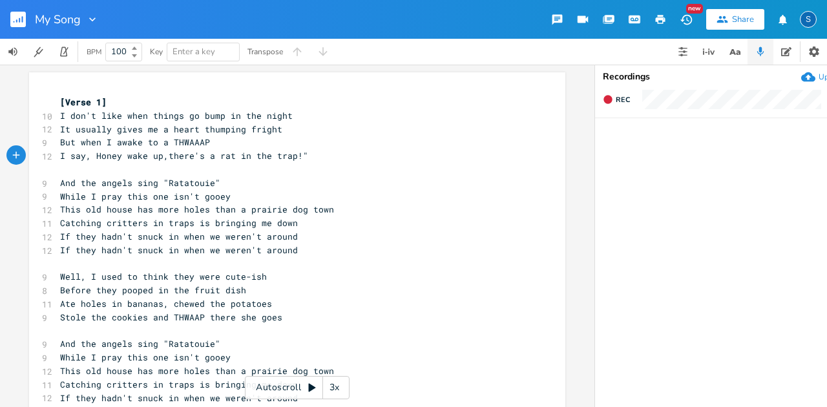
type textarea "I say, ""
click at [87, 317] on span "Stole the cookies and THWAAP there she goes" at bounding box center [171, 318] width 222 height 12
type textarea "all"
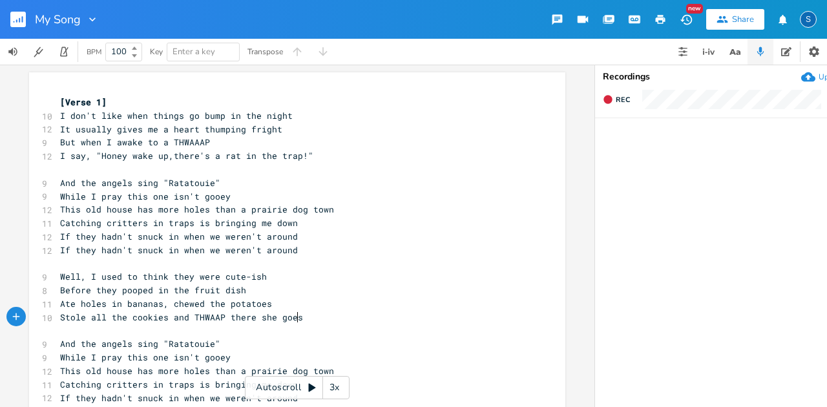
click at [293, 318] on span "Stole all the cookies and THWAAP there she goes" at bounding box center [181, 318] width 243 height 12
type textarea "!"
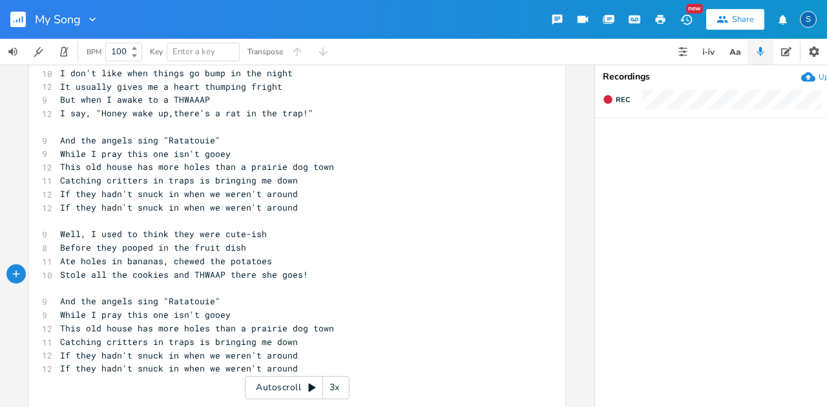
click at [293, 368] on pre "If they hadn't snuck in when we weren't around" at bounding box center [291, 369] width 467 height 14
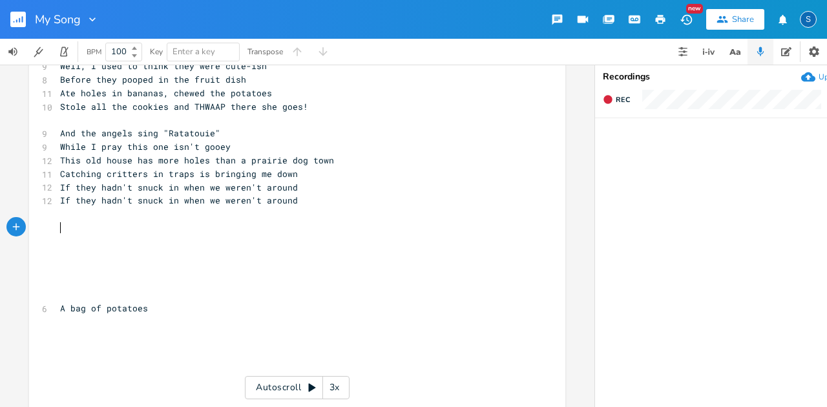
scroll to position [215, 0]
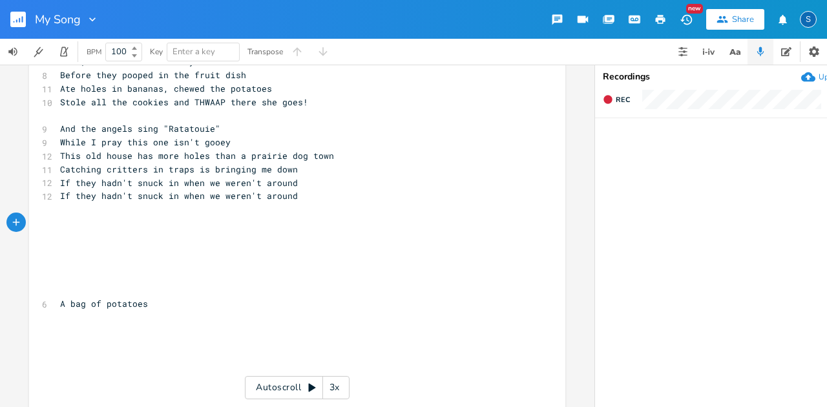
type textarea "T"
type textarea "While they parite"
type textarea "tied in the pantry,"
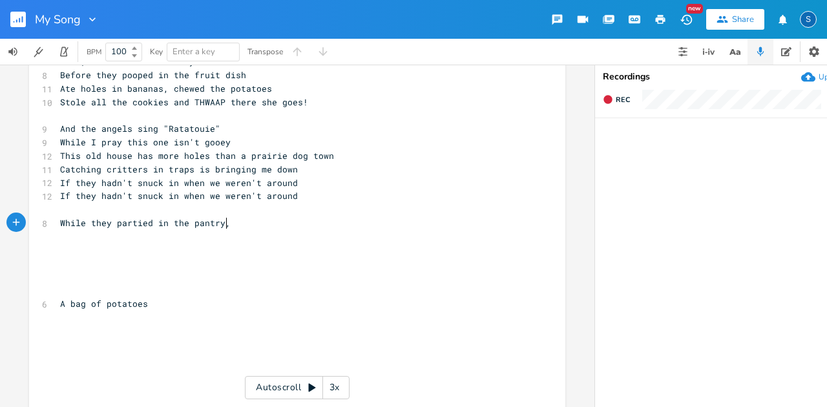
scroll to position [0, 74]
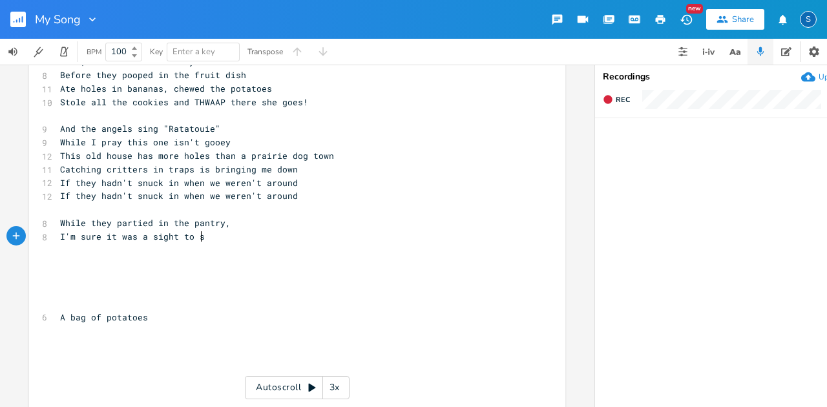
type textarea "I'm sure it was a sight to see"
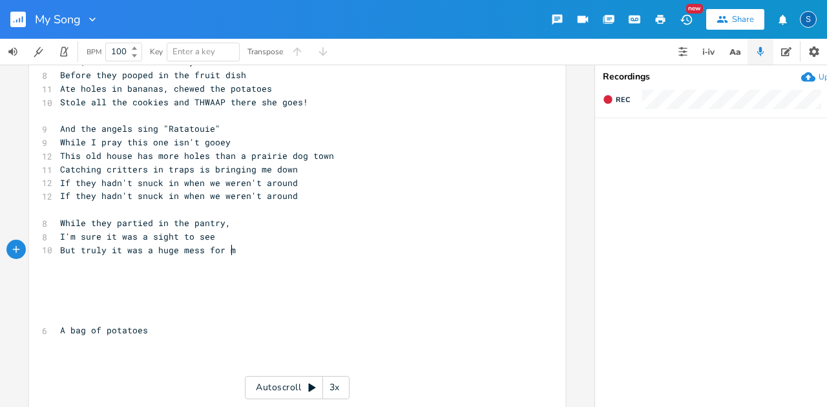
type textarea "But truly it was a huge mess for me"
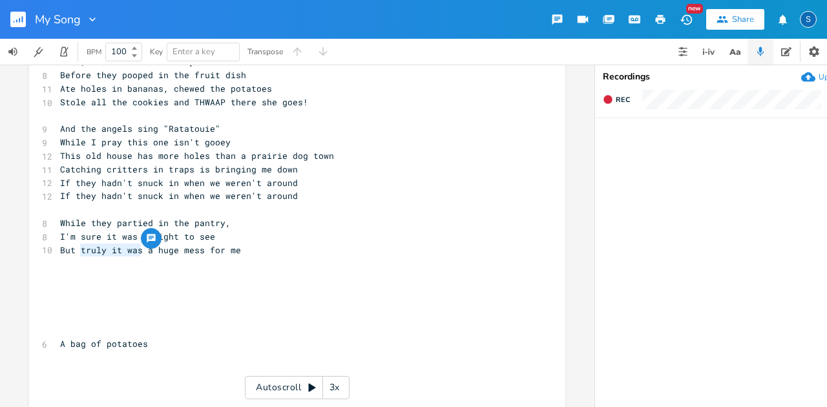
drag, startPoint x: 138, startPoint y: 252, endPoint x: 75, endPoint y: 247, distance: 63.6
click at [75, 247] on span "But truly it was a huge mess for me" at bounding box center [150, 250] width 181 height 12
type textarea "damn they left"
click at [255, 253] on pre "But damn they left a huge mess for me" at bounding box center [291, 251] width 467 height 14
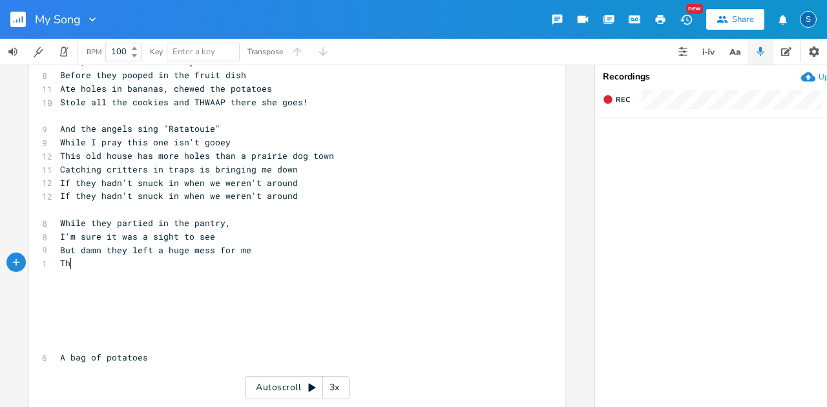
type textarea "Thw"
type textarea "[PERSON_NAME]"
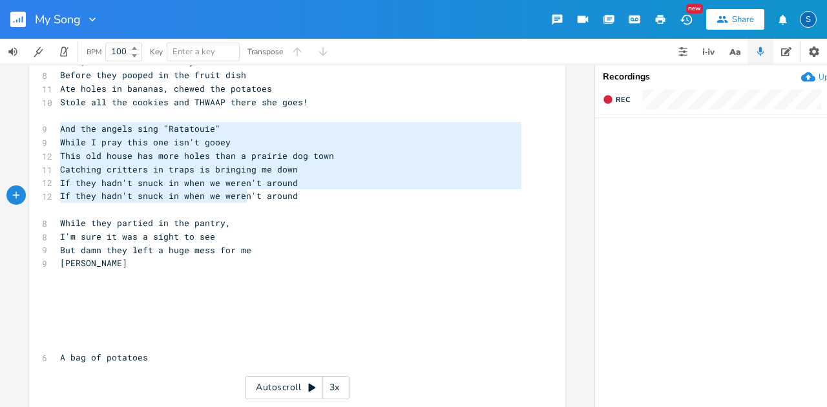
type textarea "And the angels sing "Ratatouie" While I pray this one isn't gooey This old hous…"
drag, startPoint x: 57, startPoint y: 131, endPoint x: 309, endPoint y: 199, distance: 261.2
click at [309, 199] on div "[Verse 1] 10 I don't like when things go bump in the night 12 It usually gives …" at bounding box center [291, 182] width 467 height 605
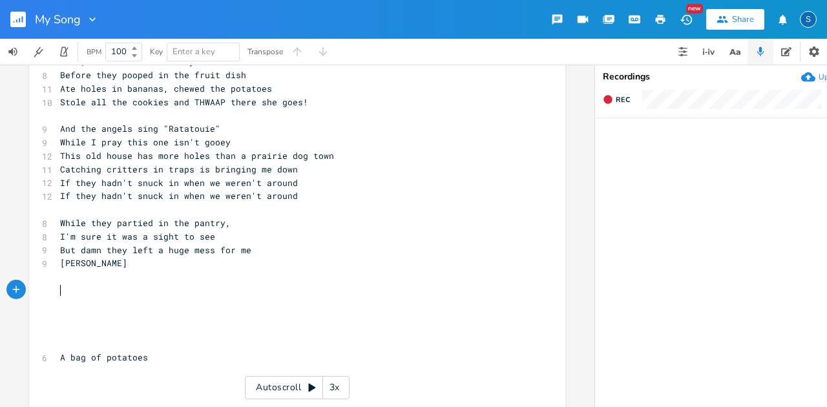
click at [62, 292] on pre "​" at bounding box center [291, 291] width 467 height 14
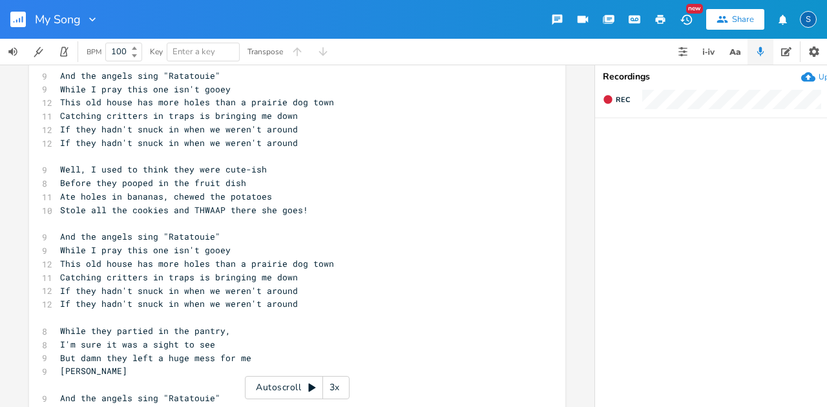
scroll to position [86, 0]
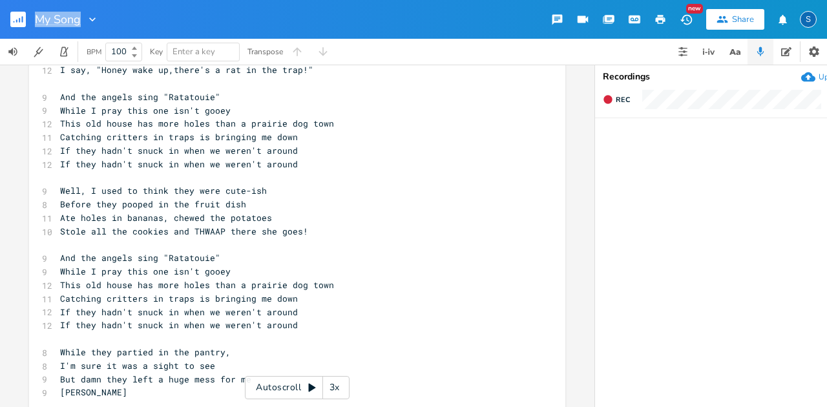
drag, startPoint x: 79, startPoint y: 16, endPoint x: 39, endPoint y: 16, distance: 39.4
type input "The Angels Sing Ratatouie"
click at [201, 100] on span "And the angels sing "Ratatouie"" at bounding box center [140, 97] width 160 height 12
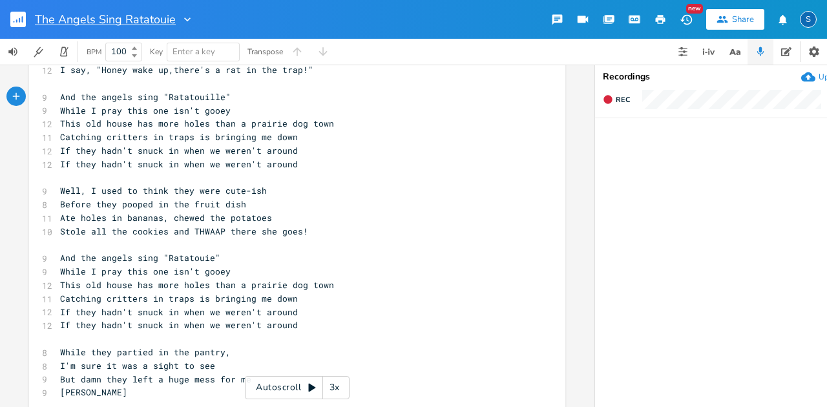
type textarea "ll"
click at [168, 17] on input "The Angels Sing Ratatouie" at bounding box center [105, 20] width 140 height 12
type input "The Angels Sing Ratatouille"
click at [173, 247] on pre "​" at bounding box center [291, 246] width 467 height 14
click at [295, 331] on pre "If they hadn't snuck in when we weren't around" at bounding box center [291, 326] width 467 height 14
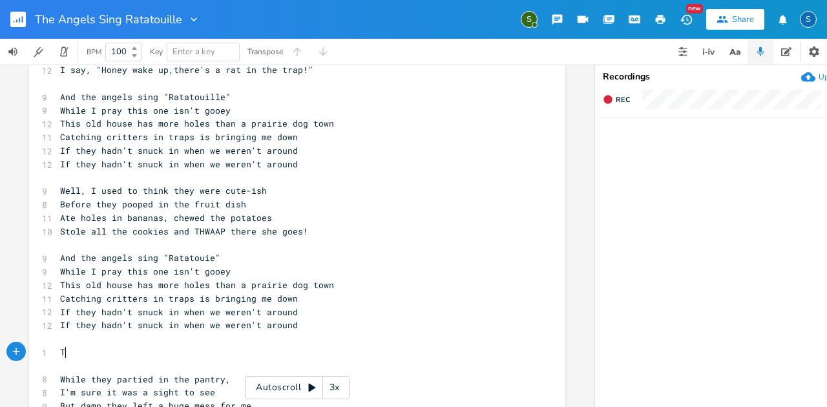
type textarea "The"
type textarea "ank goodness the so"
type textarea "Good old Walmart"
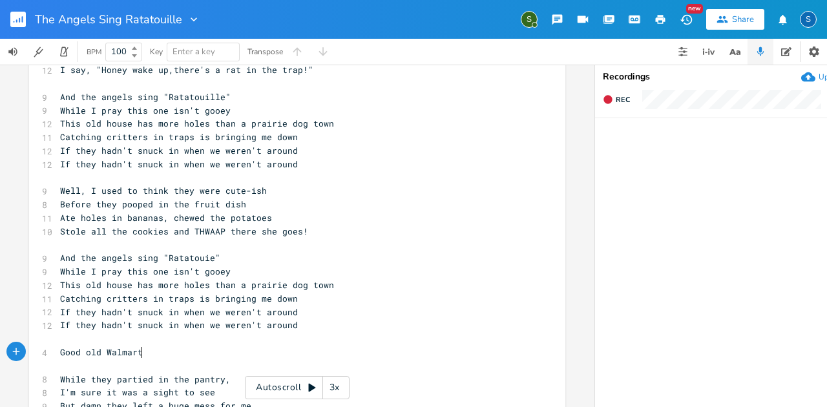
scroll to position [0, 79]
type textarea "I've got no love for w"
type textarea "Walmart but they're open late"
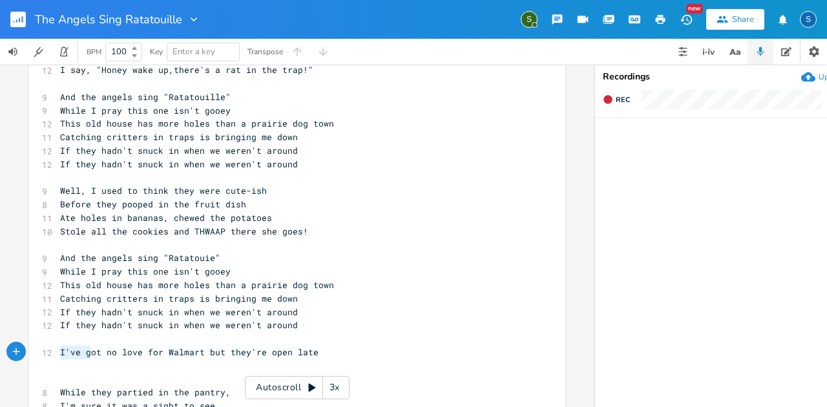
drag, startPoint x: 88, startPoint y: 353, endPoint x: 53, endPoint y: 353, distance: 34.9
click at [58, 353] on pre "I've got no love for Walmart but they're open late" at bounding box center [291, 353] width 467 height 14
type textarea "G"
click at [61, 365] on pre "​" at bounding box center [291, 366] width 467 height 14
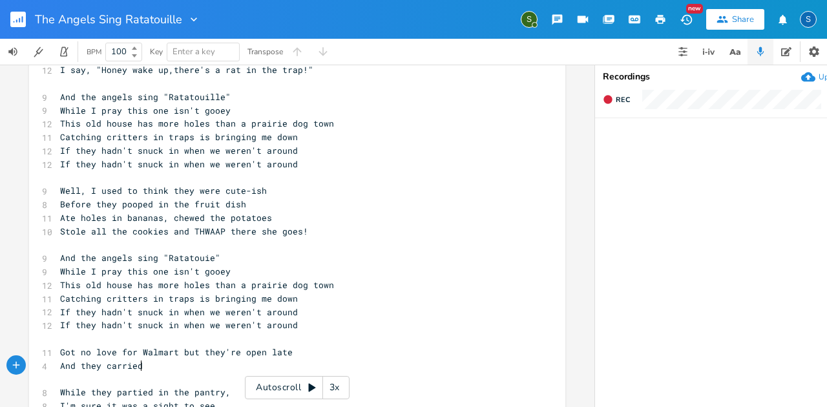
type textarea "And they carried"
type textarea "y traps,"
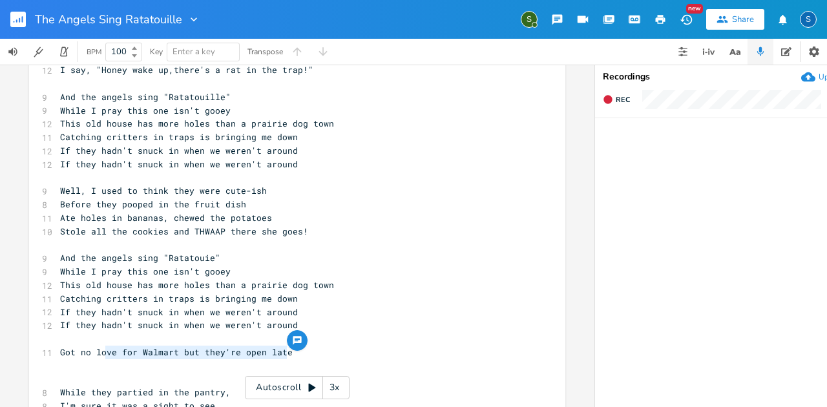
type textarea "Got no love for Walmart but they're open late"
drag, startPoint x: 286, startPoint y: 352, endPoint x: 56, endPoint y: 346, distance: 230.2
click at [58, 346] on pre "Got no love for Walmart but they're open late" at bounding box center [291, 353] width 467 height 14
click at [311, 371] on pre "​" at bounding box center [291, 366] width 467 height 14
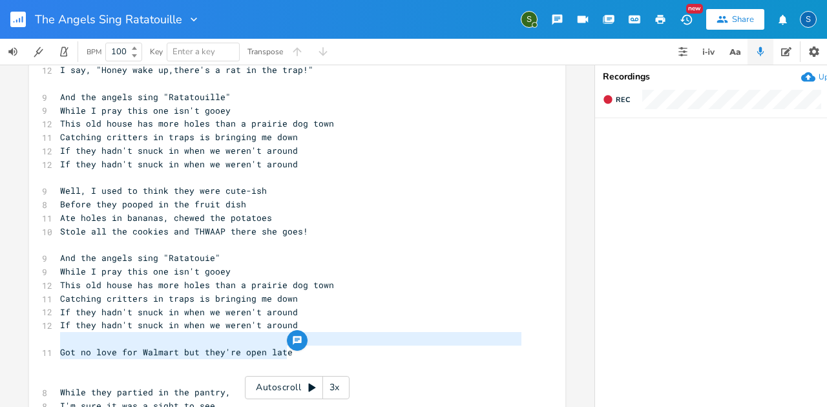
type textarea "Got no love for Walmart but they're open late"
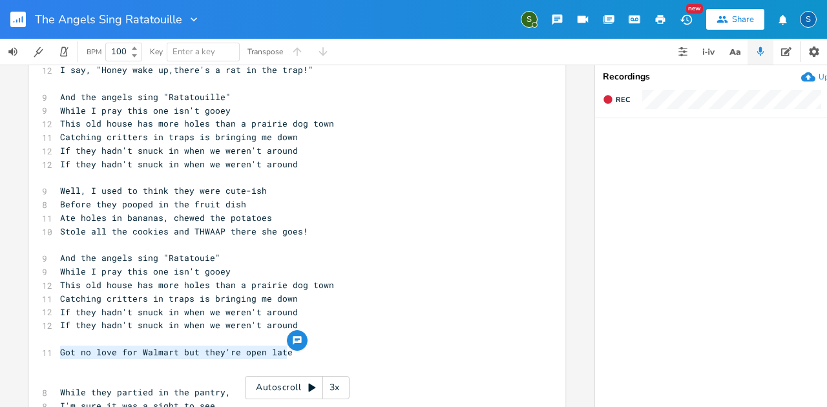
drag, startPoint x: 304, startPoint y: 354, endPoint x: 30, endPoint y: 353, distance: 274.1
click at [30, 353] on div "Got no love for Walmart but they're open late x [Verse 1] 10 I don't like when …" at bounding box center [297, 376] width 536 height 781
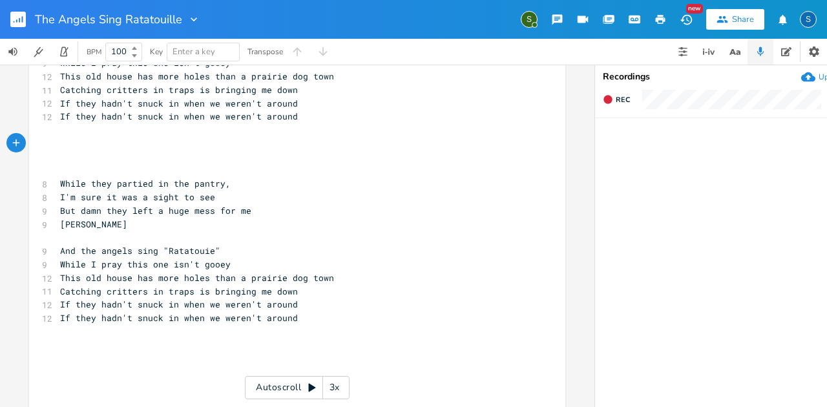
scroll to position [301, 0]
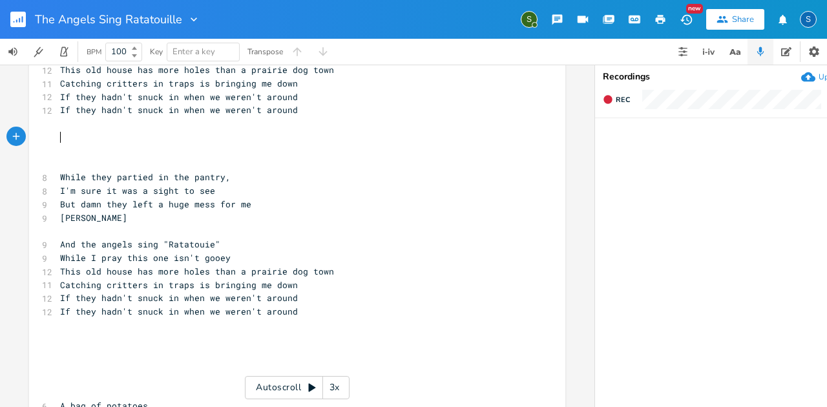
click at [111, 349] on pre "​" at bounding box center [291, 353] width 467 height 14
click at [105, 368] on pre "​" at bounding box center [291, 366] width 467 height 14
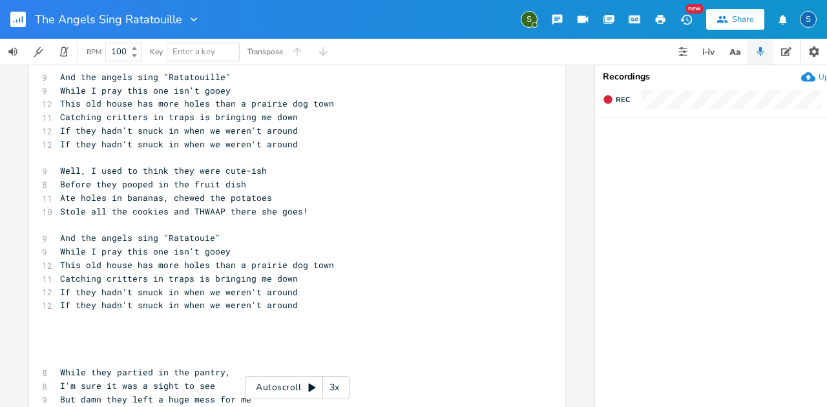
scroll to position [86, 0]
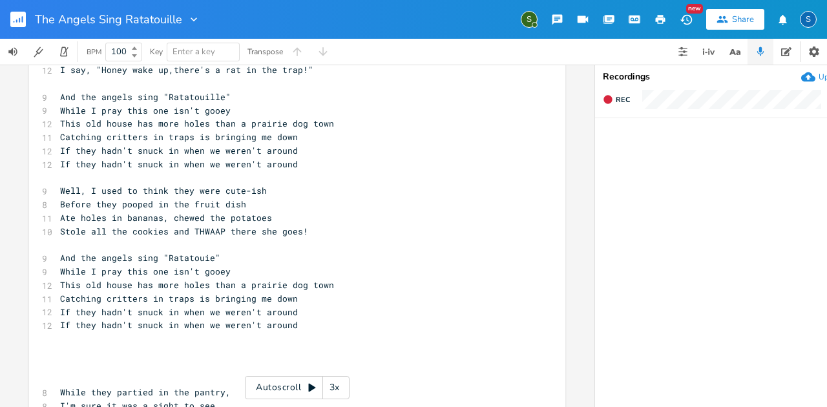
click at [48, 340] on div "x [Verse 1] 10 I don't like when things go bump in the night 12 It usually give…" at bounding box center [297, 376] width 536 height 781
click at [66, 357] on pre "​" at bounding box center [291, 353] width 467 height 14
type textarea "If I seem a bit frazzled and thrir"
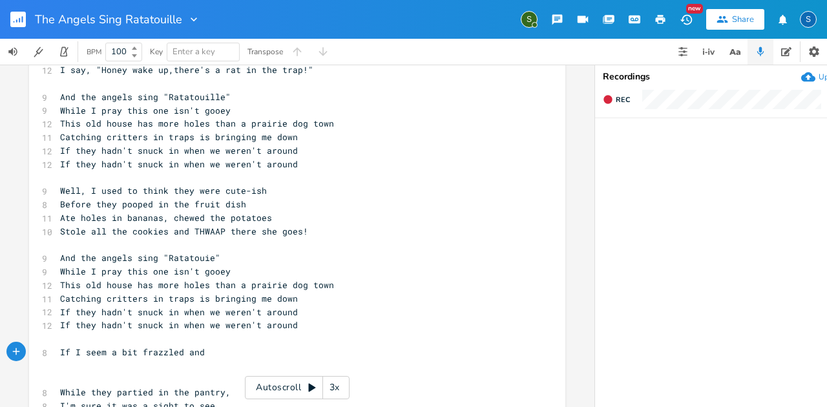
scroll to position [0, 2]
type textarea "skittish"
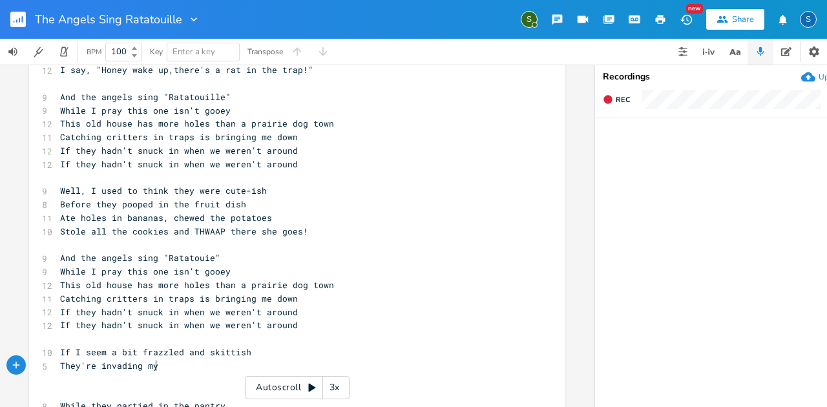
type textarea "They're invading myd"
type textarea "dreams"
drag, startPoint x: 204, startPoint y: 353, endPoint x: 243, endPoint y: 353, distance: 38.8
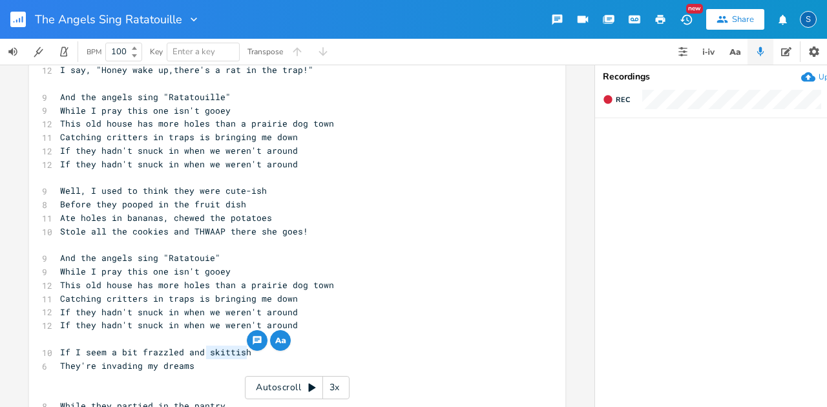
click at [243, 353] on pre "If I seem a bit frazzled and skittish" at bounding box center [291, 353] width 467 height 14
type textarea "jumpy"
type textarea "hey're invading my dreams"
drag, startPoint x: 190, startPoint y: 370, endPoint x: 44, endPoint y: 359, distance: 146.4
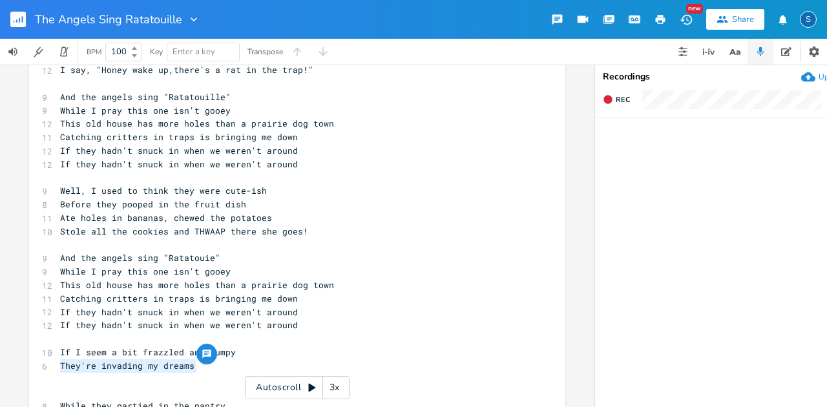
click at [44, 359] on div "They're invading my dreams x [Verse 1] 10 I don't like when things go bump in t…" at bounding box center [297, 383] width 536 height 794
type textarea "they're"
type textarea "They've stolen my sleep so I'm grumnp"
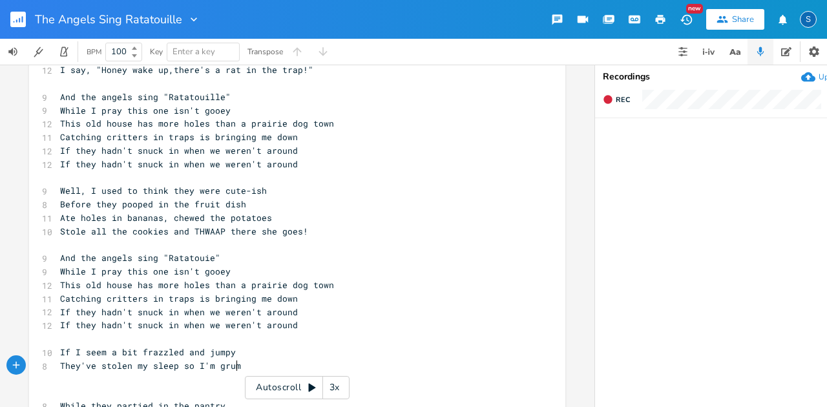
type textarea "y"
type textarea "py"
type textarea "It's not only that but [PERSON_NAME]"
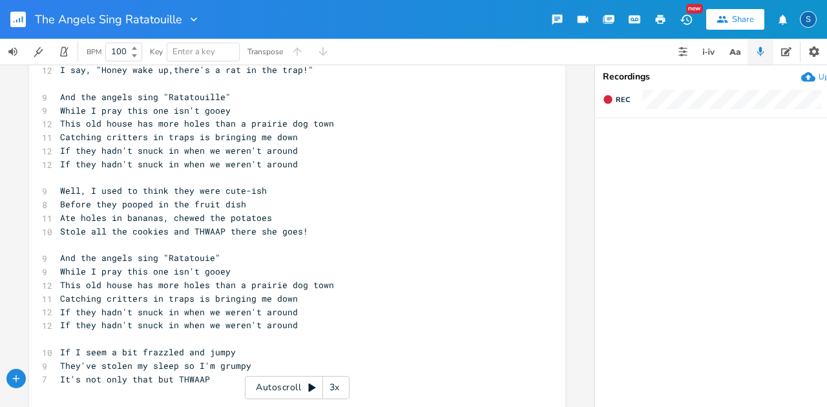
type textarea "AP,"
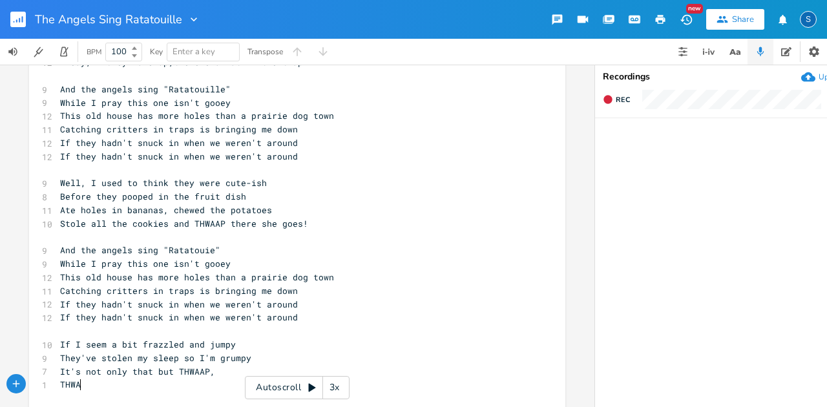
scroll to position [0, 35]
type textarea "THWAAP"
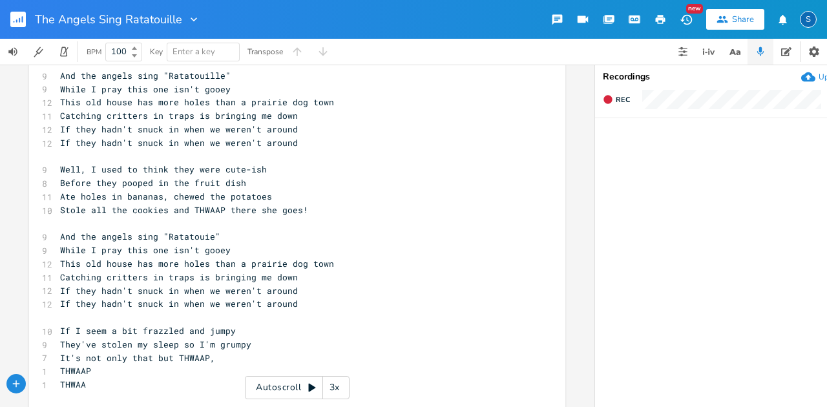
type textarea "THWAAP"
drag, startPoint x: 54, startPoint y: 385, endPoint x: 102, endPoint y: 383, distance: 48.5
click at [102, 383] on pre "THWAAP" at bounding box center [291, 385] width 467 height 14
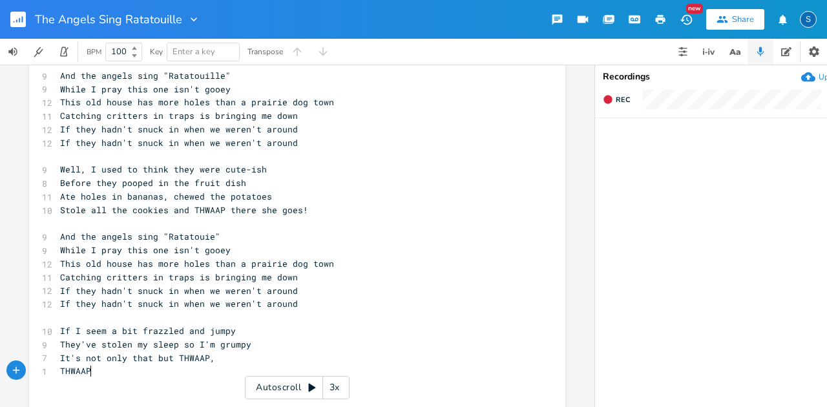
click at [106, 374] on pre "THWAAP" at bounding box center [291, 372] width 467 height 14
paste textarea "!"
type textarea "! ! THWAAAAAAP!"
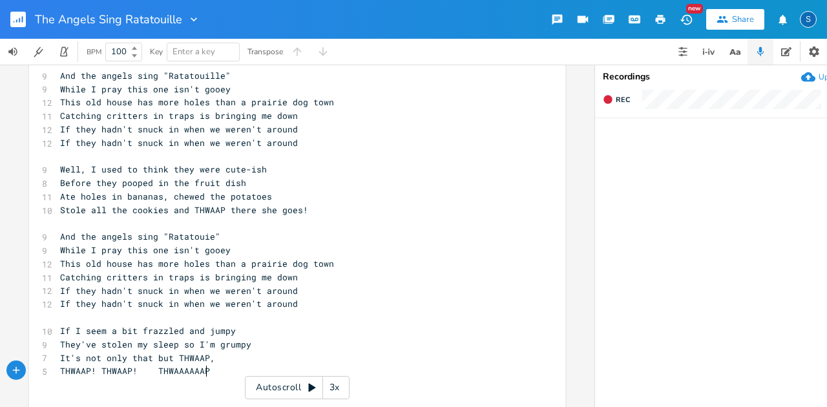
scroll to position [0, 85]
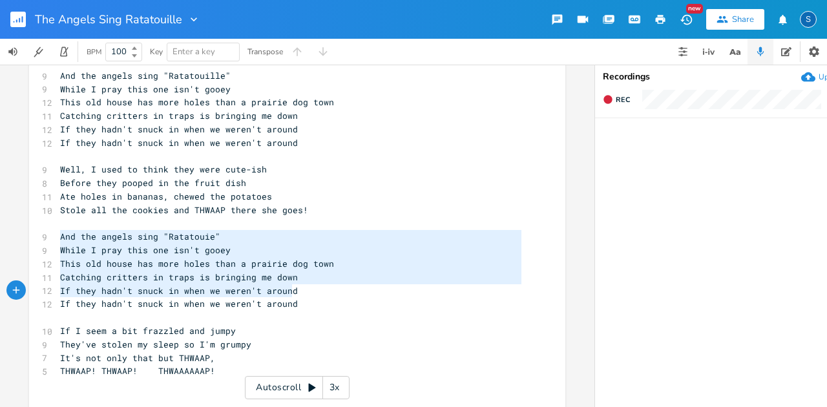
type textarea "And the angels sing "Ratatouie" While I pray this one isn't gooey This old hous…"
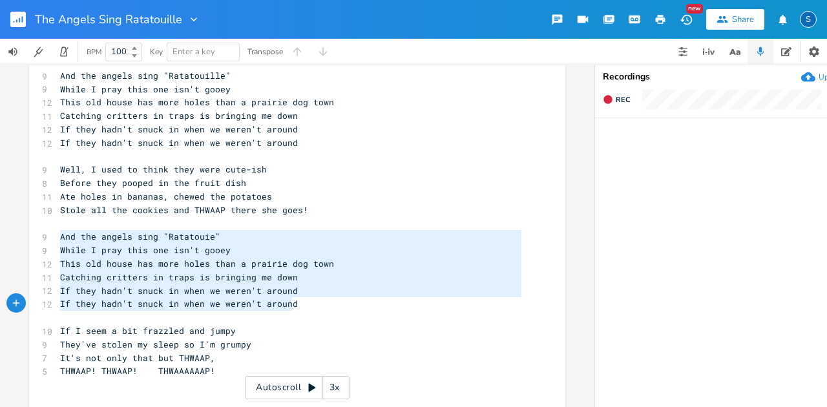
drag, startPoint x: 56, startPoint y: 233, endPoint x: 315, endPoint y: 299, distance: 266.7
click at [315, 299] on div "[Verse 1] 10 I don't like when things go bump in the night 12 It usually gives …" at bounding box center [291, 384] width 467 height 793
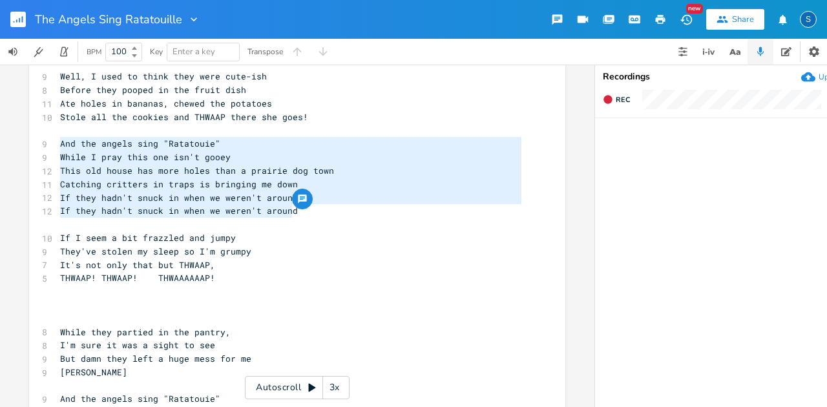
scroll to position [237, 0]
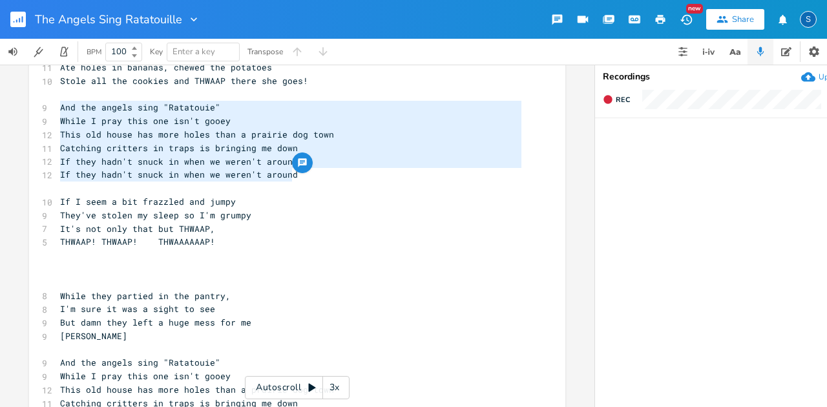
click at [63, 259] on pre "​" at bounding box center [291, 256] width 467 height 14
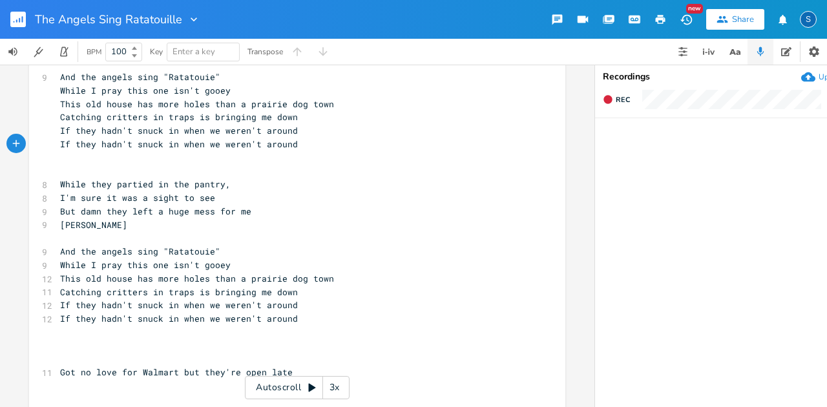
scroll to position [452, 0]
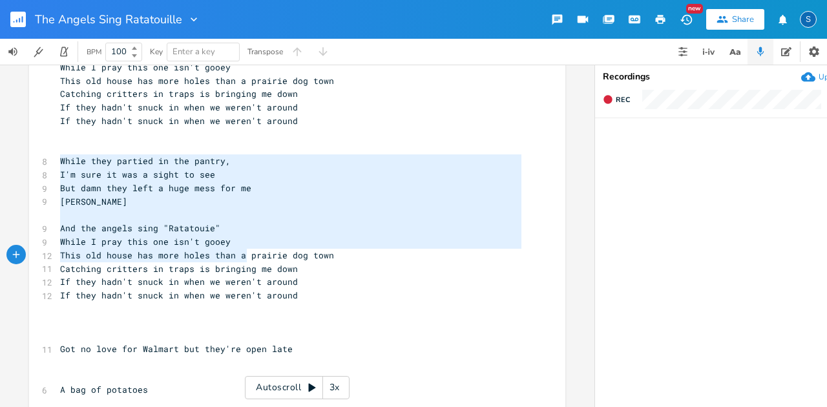
type textarea "While they partied in the pantry, I'm sure it was a sight to see But damn they …"
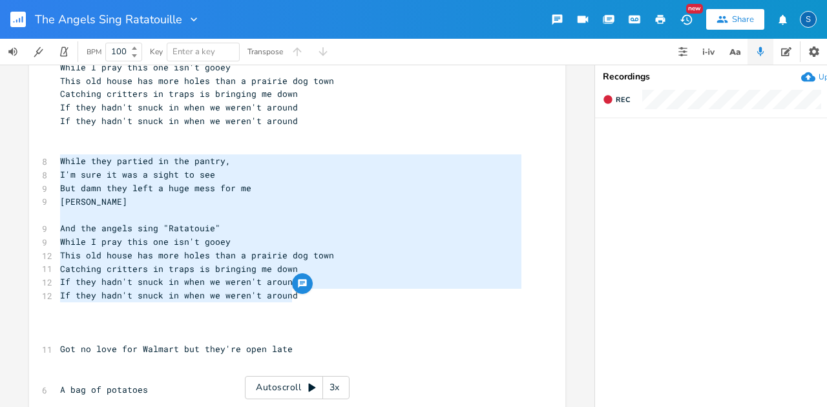
drag, startPoint x: 56, startPoint y: 159, endPoint x: 328, endPoint y: 302, distance: 307.3
click at [328, 302] on div "[Verse 1] 10 I don't like when things go bump in the night 12 It usually gives …" at bounding box center [291, 81] width 467 height 874
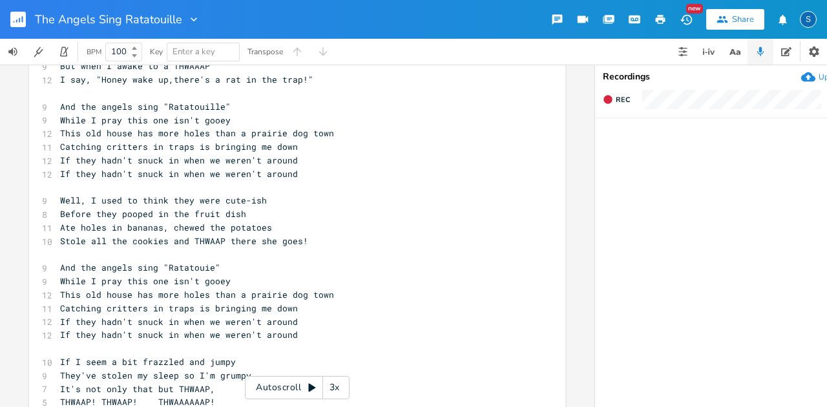
scroll to position [21, 0]
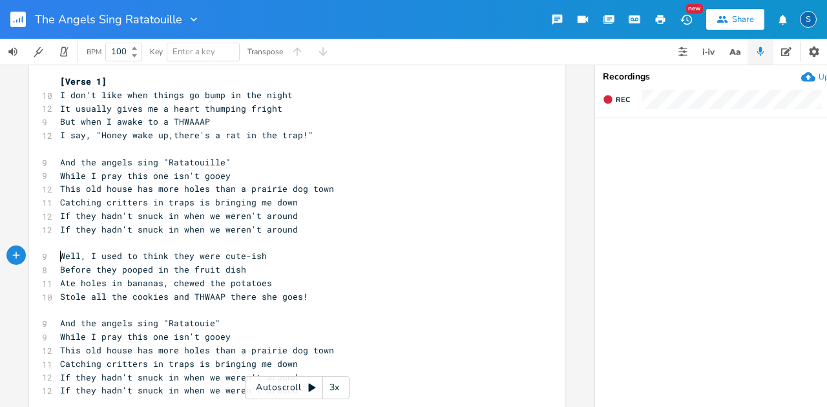
click at [58, 257] on pre "Well, I used to think they were cute-ish" at bounding box center [291, 256] width 467 height 14
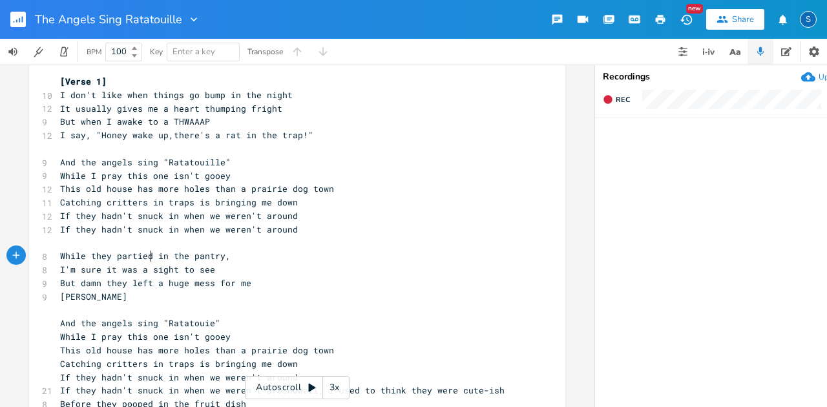
click at [149, 255] on span "While they partied in the pantry," at bounding box center [145, 256] width 171 height 12
click at [149, 257] on span "While they partied in the pantry," at bounding box center [145, 256] width 171 height 12
type textarea "While they partied"
drag, startPoint x: 149, startPoint y: 257, endPoint x: 56, endPoint y: 255, distance: 92.5
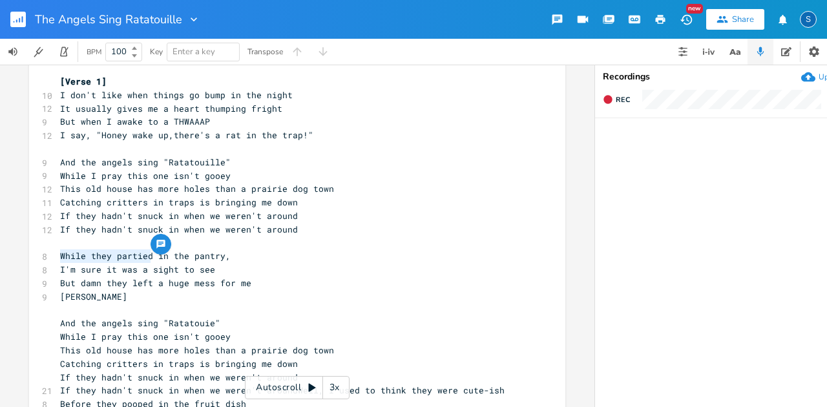
click at [60, 255] on span "While they partied in the pantry," at bounding box center [145, 256] width 171 height 12
drag, startPoint x: 167, startPoint y: 255, endPoint x: 181, endPoint y: 256, distance: 14.2
click at [181, 256] on span "While they partied in the pantry," at bounding box center [145, 256] width 171 height 12
type textarea "our"
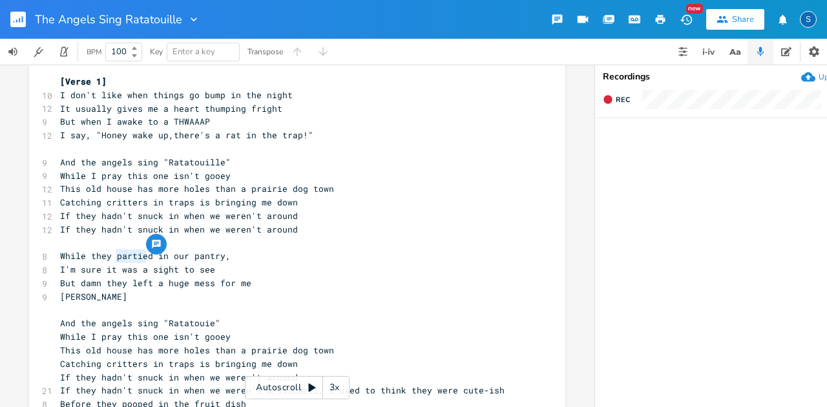
type textarea "partied"
drag, startPoint x: 111, startPoint y: 256, endPoint x: 147, endPoint y: 257, distance: 36.2
click at [147, 257] on span "While they partied in our pantry," at bounding box center [145, 256] width 171 height 12
click at [109, 259] on span "While they partied in our pantry," at bounding box center [145, 256] width 171 height 12
click at [149, 259] on span "While they partied in our pantry," at bounding box center [145, 256] width 171 height 12
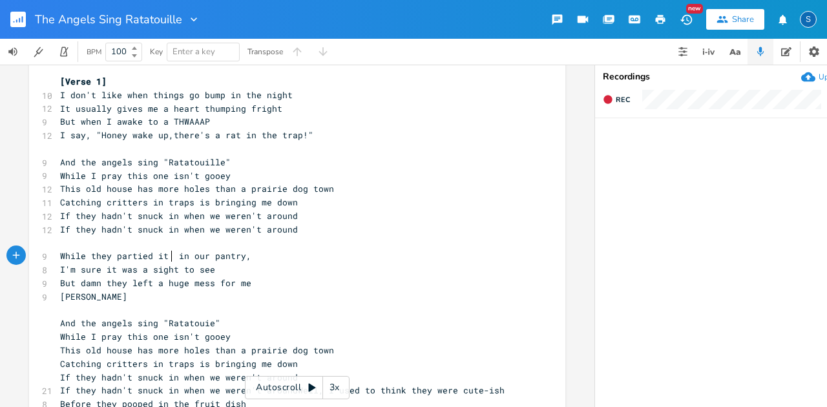
type textarea "it up"
type textarea "I'm sure it was a sight to see"
drag, startPoint x: 56, startPoint y: 271, endPoint x: 209, endPoint y: 271, distance: 153.8
click at [209, 271] on pre "I'm sure it was a sight to see" at bounding box center [291, 270] width 467 height 14
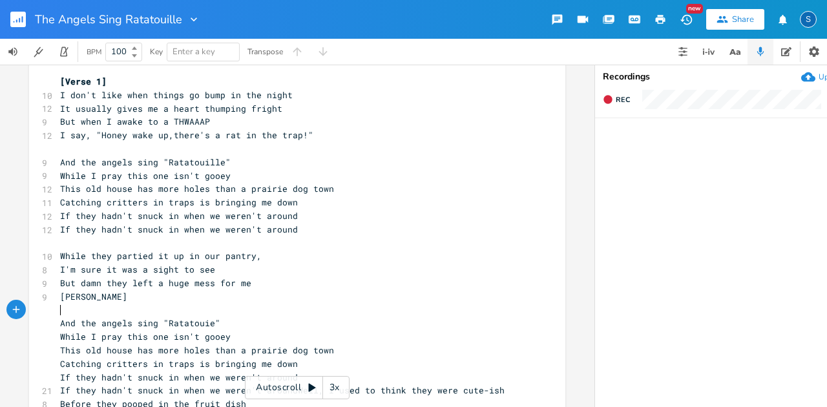
click at [284, 304] on pre "​" at bounding box center [291, 311] width 467 height 14
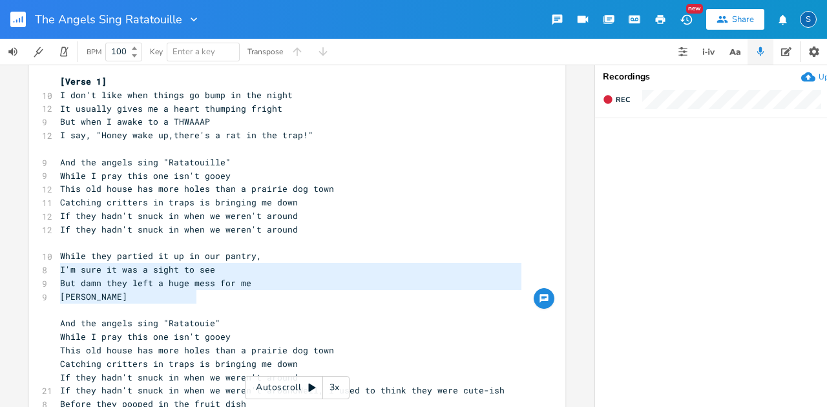
type textarea "I'm sure it was a sight to see But damn they left a huge mess for me"
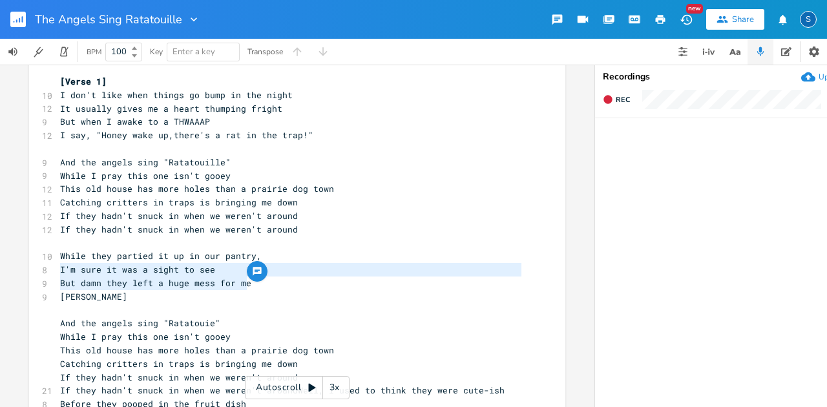
drag, startPoint x: 55, startPoint y: 266, endPoint x: 271, endPoint y: 282, distance: 217.1
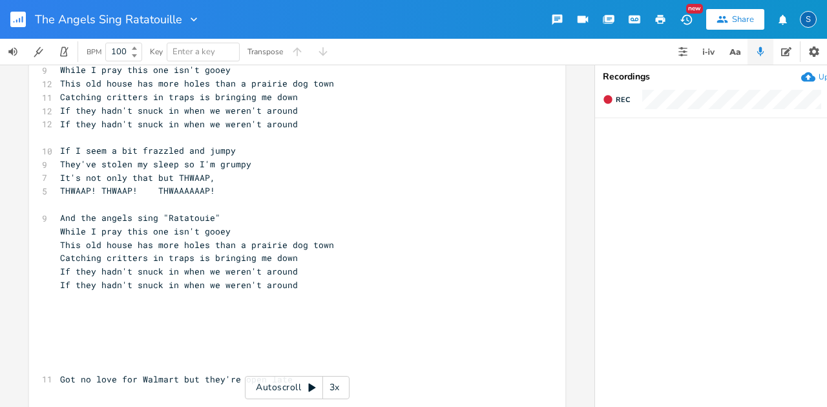
scroll to position [581, 0]
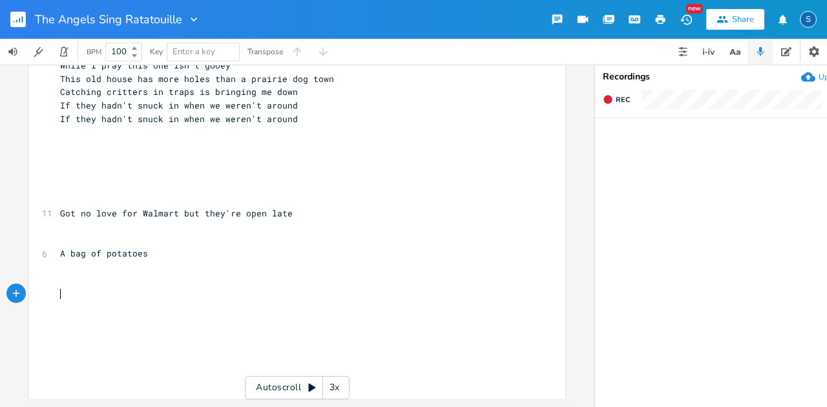
click at [112, 290] on pre "​" at bounding box center [291, 294] width 467 height 14
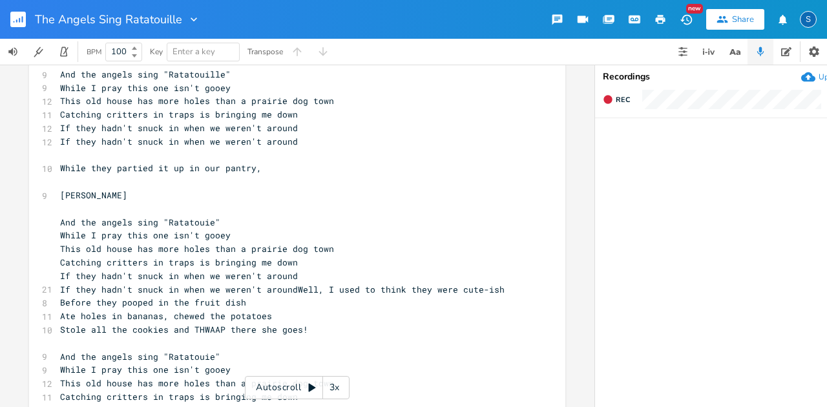
scroll to position [107, 0]
click at [58, 182] on pre "​" at bounding box center [291, 183] width 467 height 14
type textarea "We were sel"
type textarea "l"
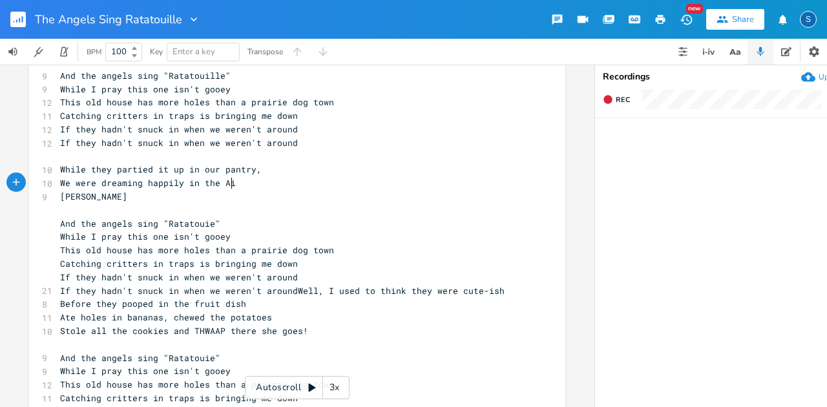
type textarea "dreaming happily in the Ais"
type textarea "rstream"
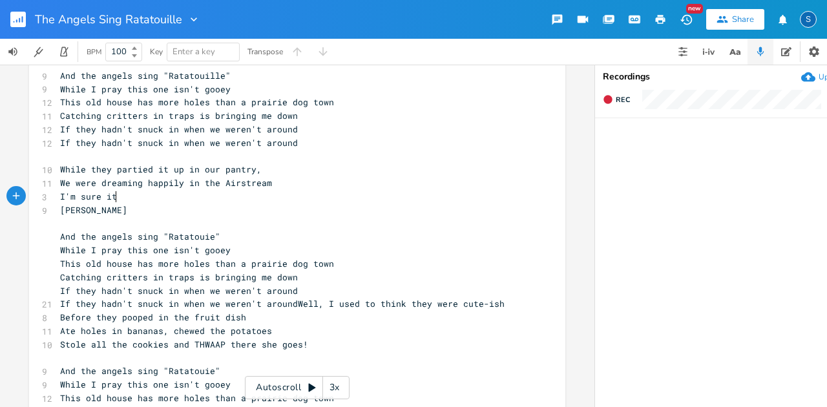
type textarea "I'm sure it w"
type textarea "But now we are left with their mess you see"
click at [298, 292] on pre "If they hadn't snuck in when we weren't around" at bounding box center [291, 291] width 467 height 14
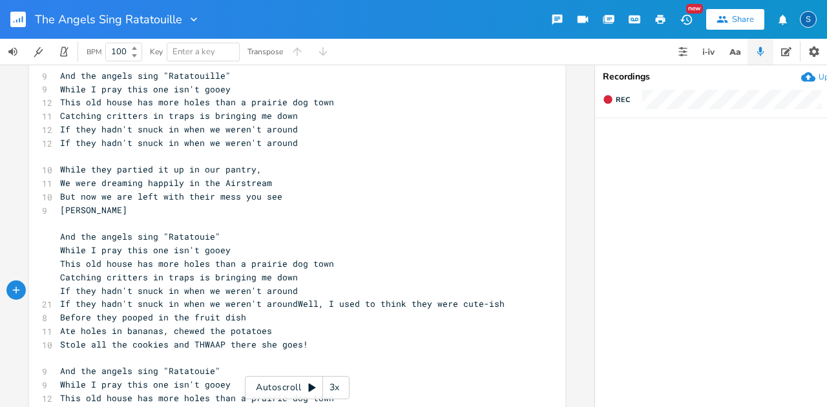
click at [288, 309] on span "If they hadn't snuck in when we weren't aroundWell, I used to think they were c…" at bounding box center [282, 304] width 445 height 12
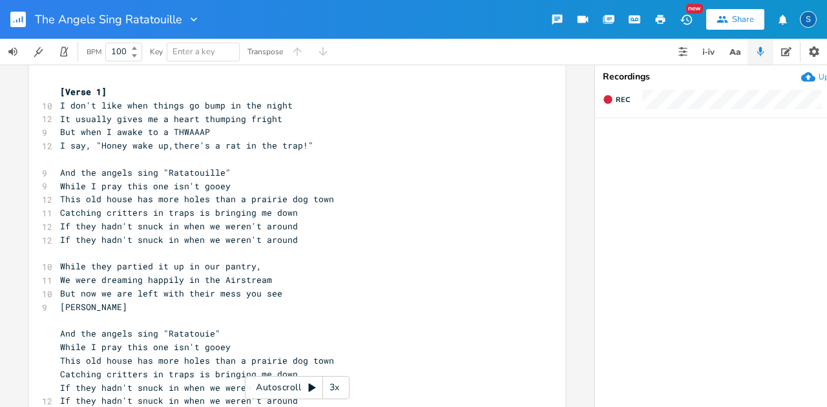
scroll to position [0, 0]
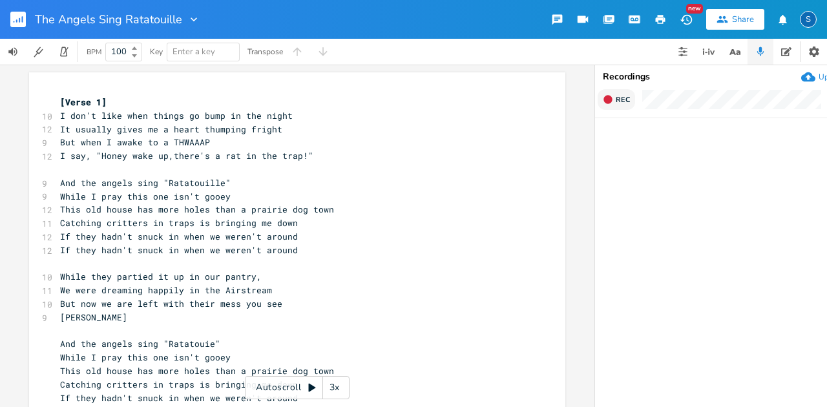
click at [606, 101] on icon "button" at bounding box center [608, 99] width 8 height 8
click at [606, 101] on rect "button" at bounding box center [608, 99] width 7 height 7
click at [626, 147] on icon "button" at bounding box center [626, 147] width 8 height 10
click at [626, 147] on icon "button" at bounding box center [626, 147] width 10 height 10
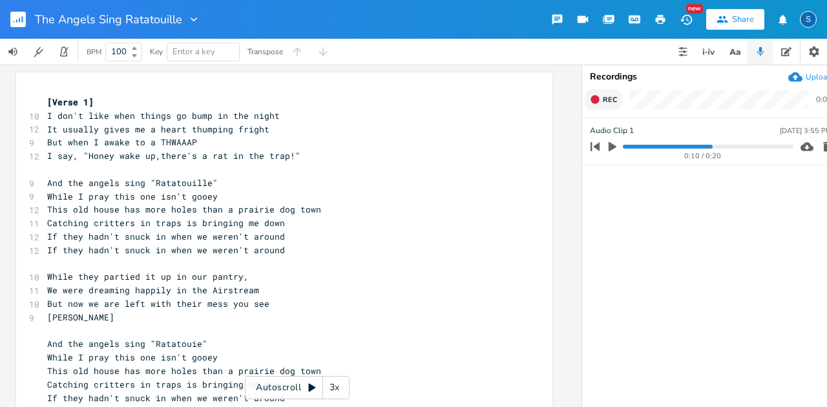
scroll to position [0, 26]
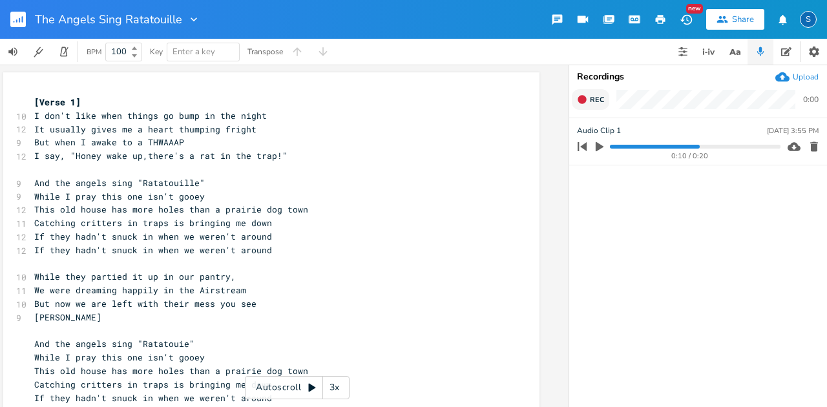
click at [812, 148] on icon "button" at bounding box center [815, 147] width 8 height 10
click at [138, 142] on span "But when I awake to a THWAAAP" at bounding box center [109, 142] width 150 height 12
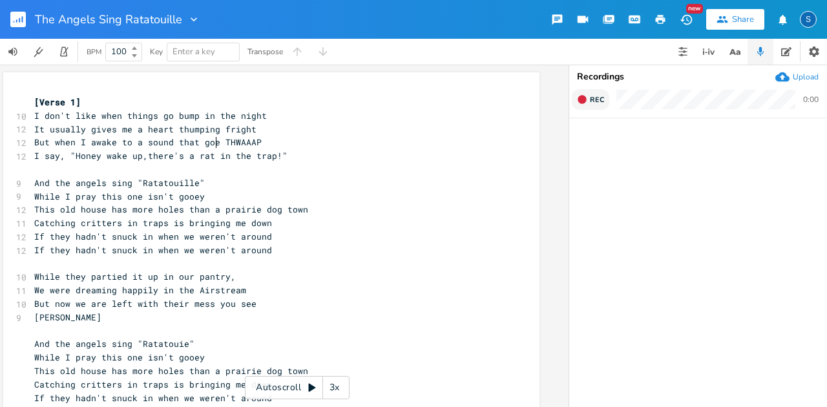
type textarea "sound that goes"
drag, startPoint x: 140, startPoint y: 160, endPoint x: 191, endPoint y: 160, distance: 51.1
click at [191, 160] on span "I say, "Honey wake up,there's a rat in the trap!"" at bounding box center [160, 156] width 253 height 12
type textarea "there's a"
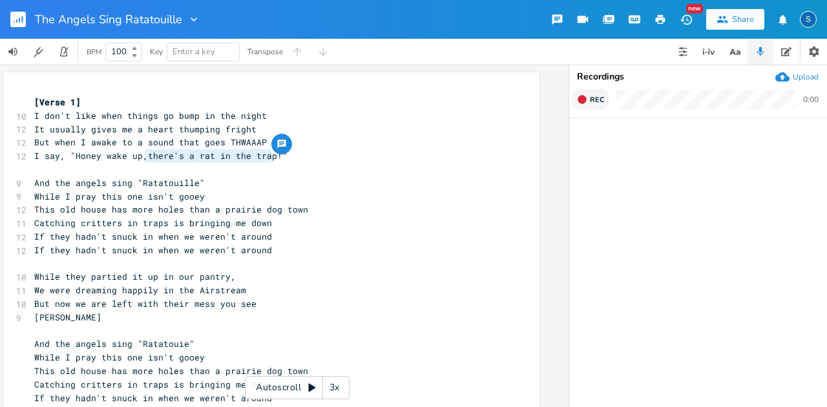
drag, startPoint x: 268, startPoint y: 159, endPoint x: 142, endPoint y: 162, distance: 126.1
click at [142, 162] on pre "I say, "Honey wake up,there's a rat in the trap!"" at bounding box center [265, 156] width 467 height 14
type textarea "we caught a damn rat"
click at [584, 99] on icon "button" at bounding box center [582, 99] width 8 height 8
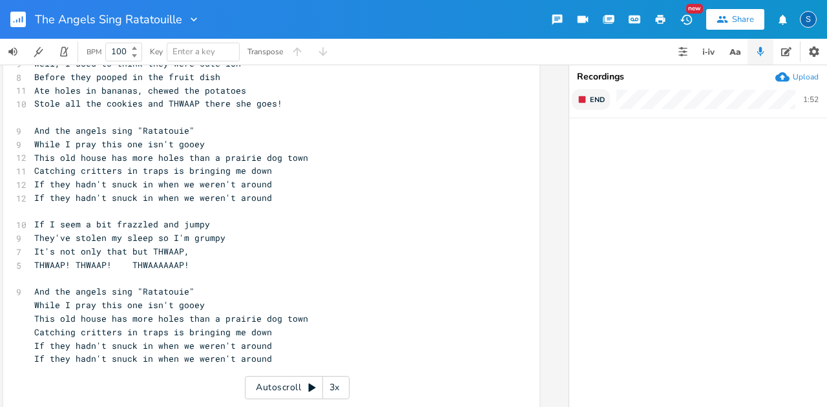
scroll to position [388, 0]
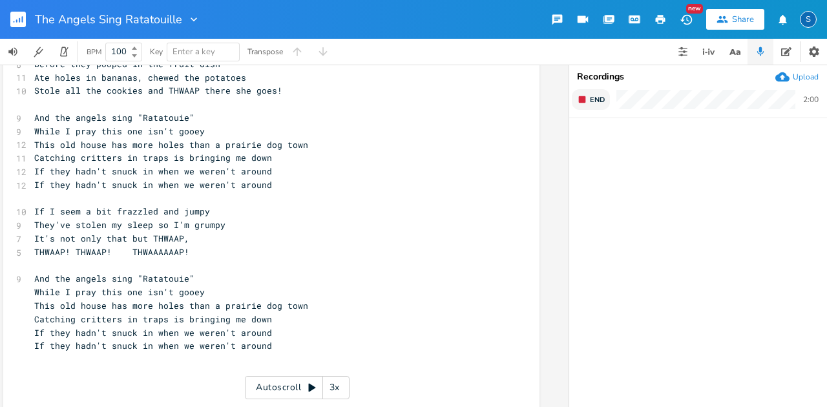
click at [583, 101] on rect "button" at bounding box center [582, 99] width 7 height 7
click at [601, 147] on icon "button" at bounding box center [600, 147] width 8 height 10
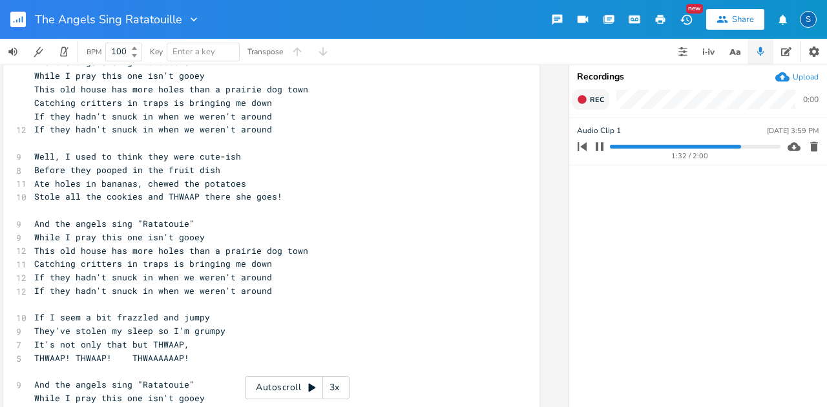
scroll to position [301, 0]
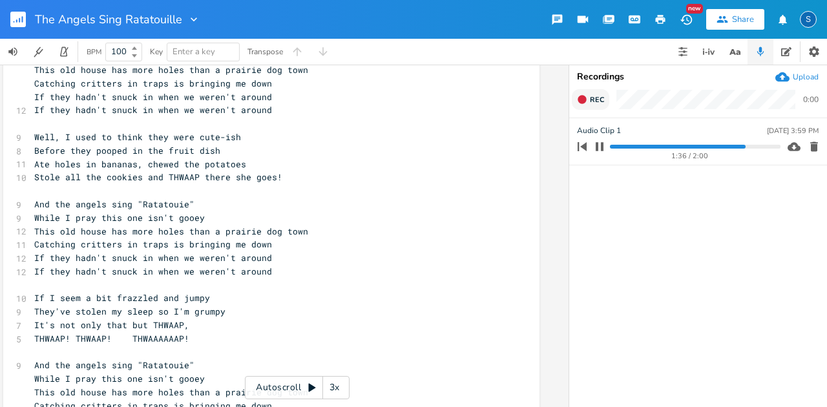
click at [34, 297] on span "If I seem a bit frazzled and jumpy" at bounding box center [122, 298] width 176 height 12
type textarea "So"
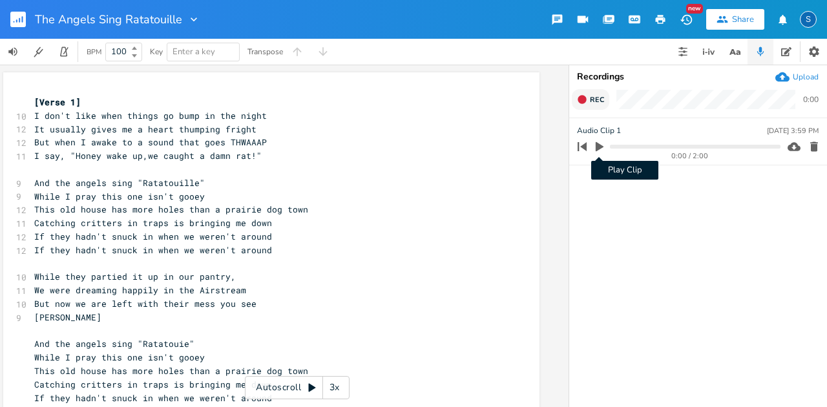
scroll to position [239, 0]
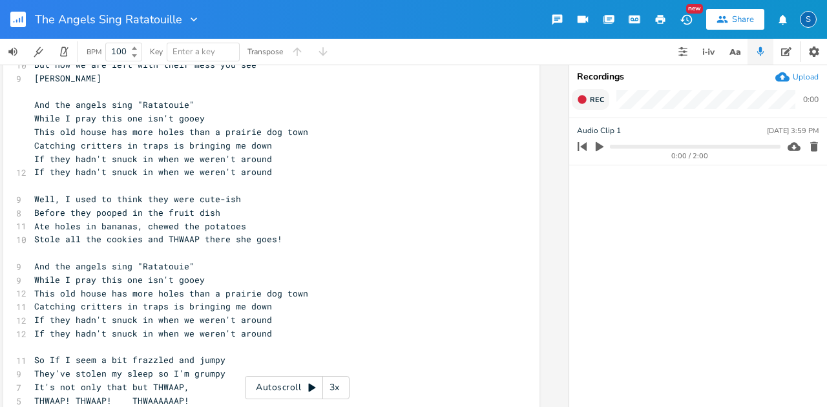
click at [601, 147] on icon "button" at bounding box center [600, 147] width 8 height 10
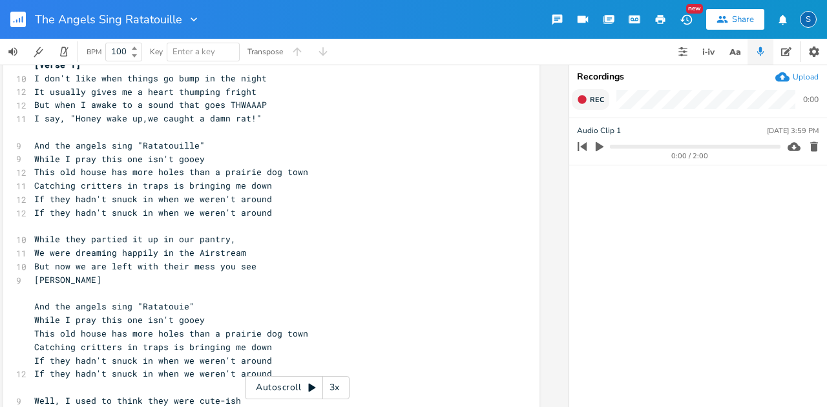
scroll to position [0, 0]
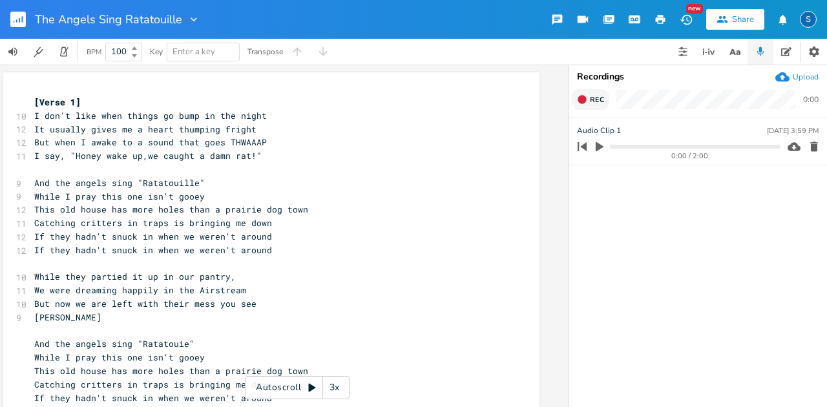
click at [19, 22] on icon "button" at bounding box center [19, 20] width 1 height 5
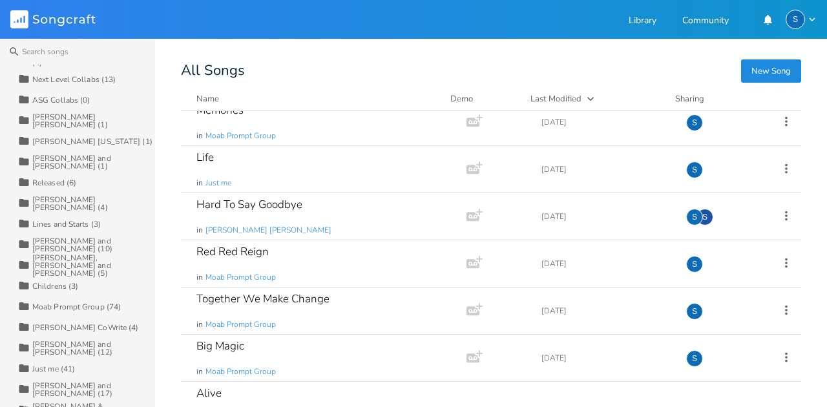
scroll to position [215, 0]
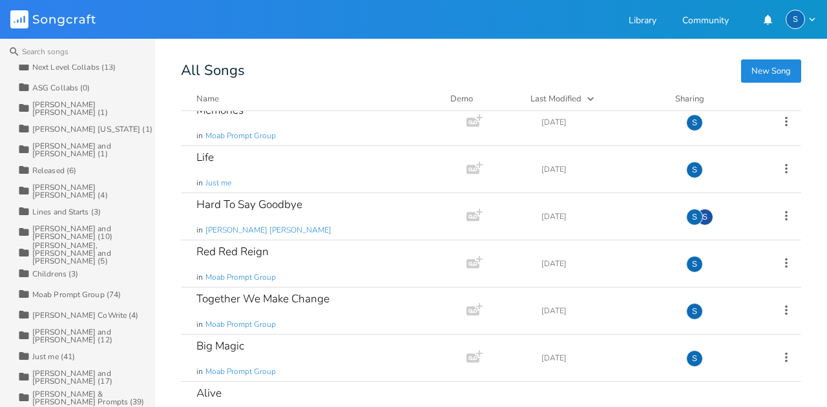
click at [52, 293] on div "Moab Prompt Group (74)" at bounding box center [76, 295] width 89 height 8
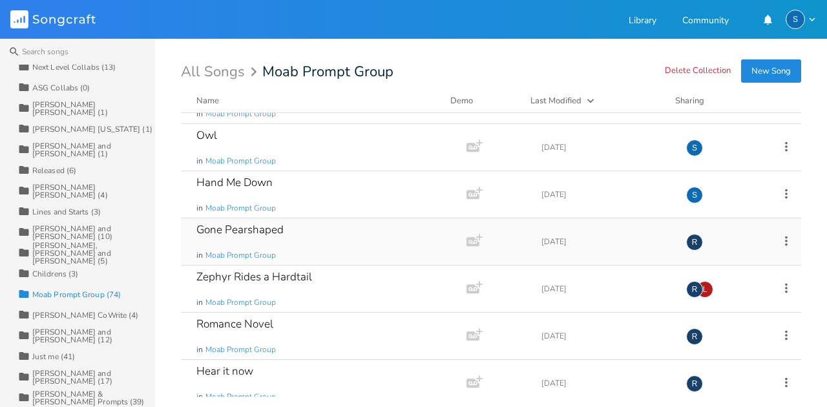
scroll to position [2588, 0]
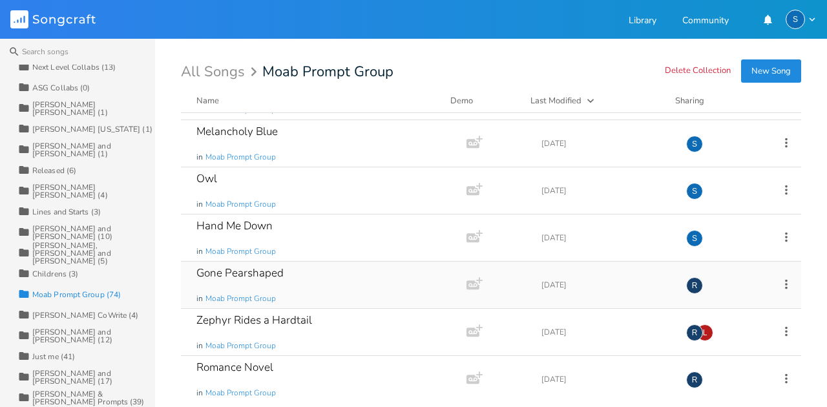
click at [302, 273] on div "Gone Pearshaped in Moab Prompt Group" at bounding box center [320, 285] width 249 height 47
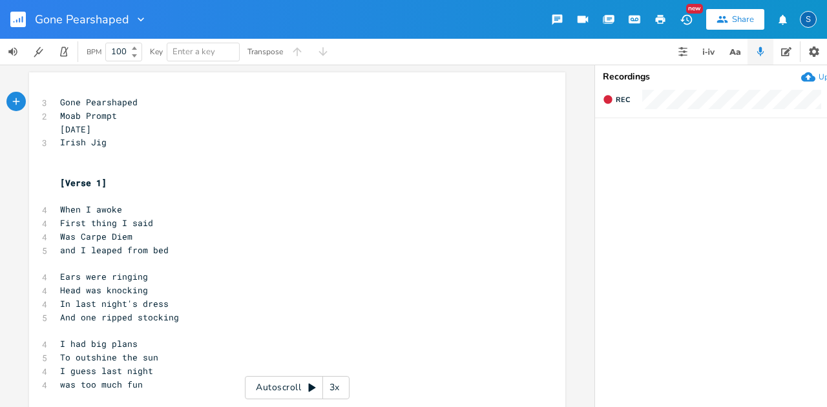
click at [19, 22] on rect "button" at bounding box center [18, 20] width 16 height 16
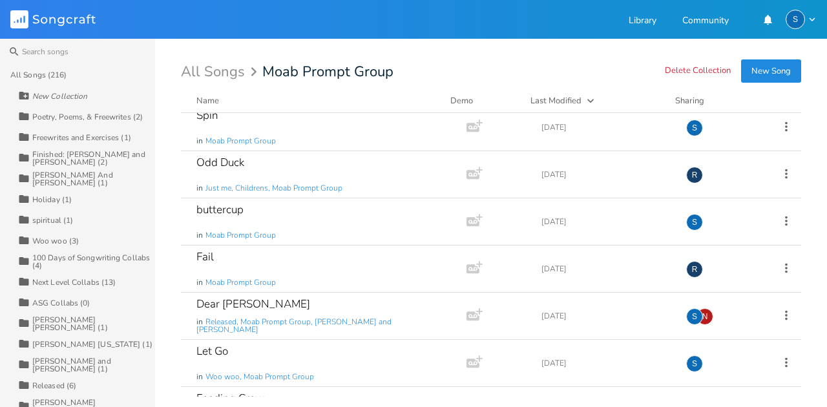
scroll to position [1640, 0]
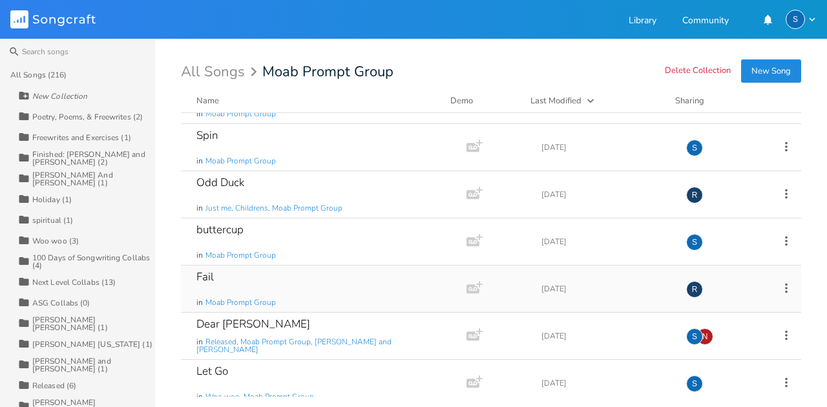
click at [297, 285] on div "Fail in Moab Prompt Group" at bounding box center [320, 289] width 249 height 47
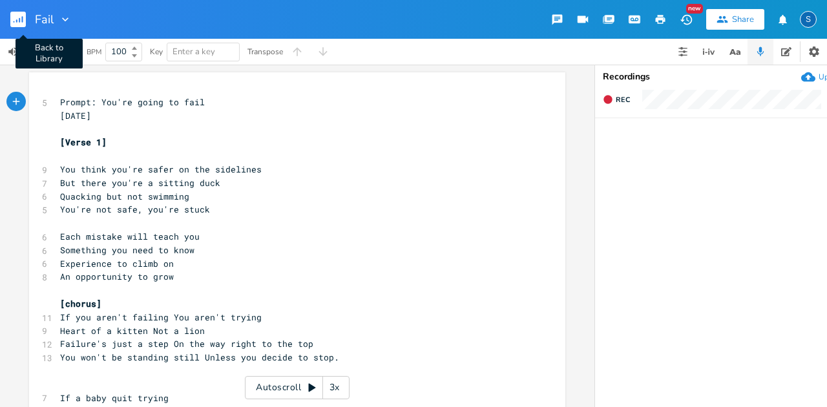
click at [19, 23] on rect "button" at bounding box center [18, 20] width 16 height 16
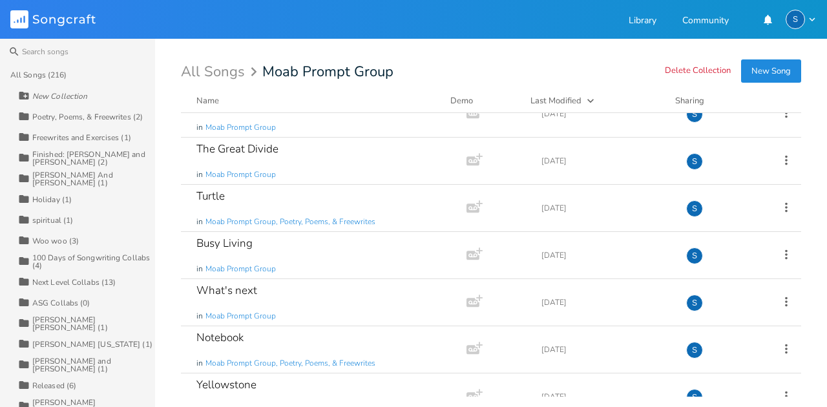
scroll to position [1034, 0]
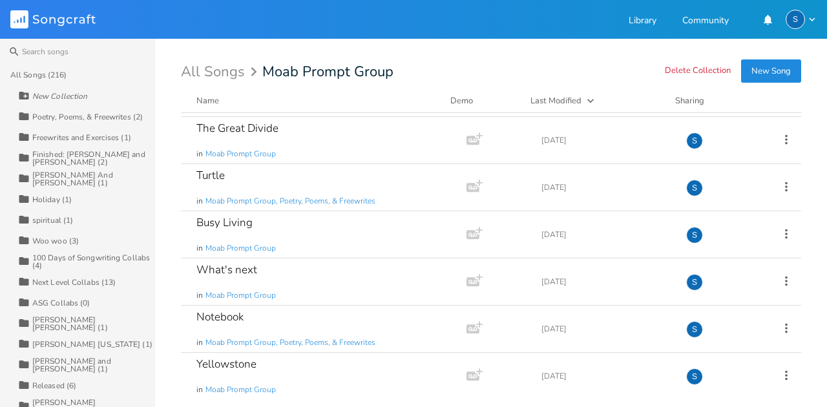
click at [19, 78] on div "All Songs (216)" at bounding box center [38, 75] width 57 height 8
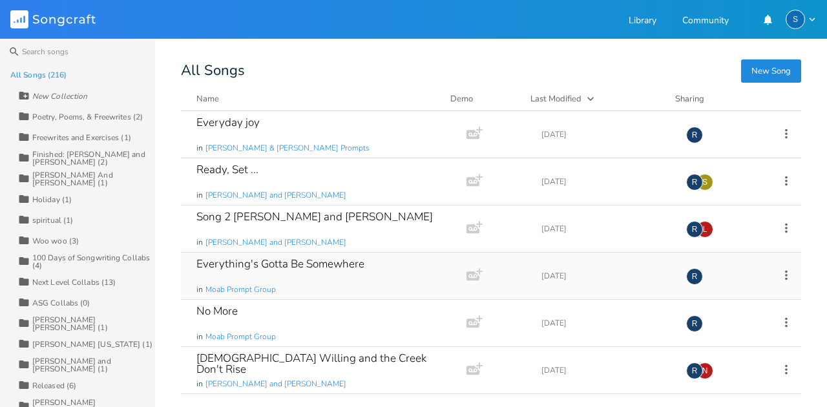
scroll to position [8347, 0]
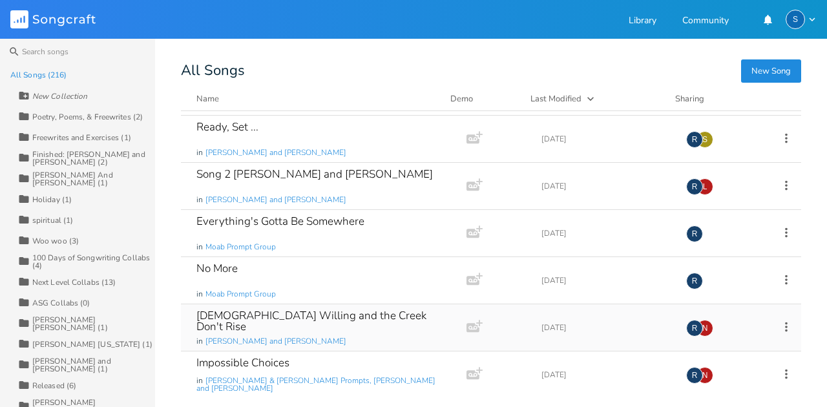
click at [377, 310] on div "[DEMOGRAPHIC_DATA] Willing and the Creek Don't Rise" at bounding box center [320, 321] width 249 height 22
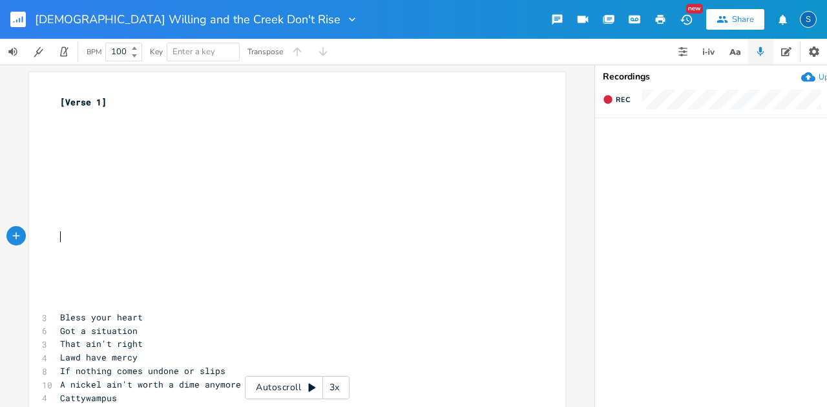
drag, startPoint x: 9, startPoint y: 1, endPoint x: 286, endPoint y: 239, distance: 365.3
click at [286, 239] on pre "​" at bounding box center [291, 237] width 467 height 14
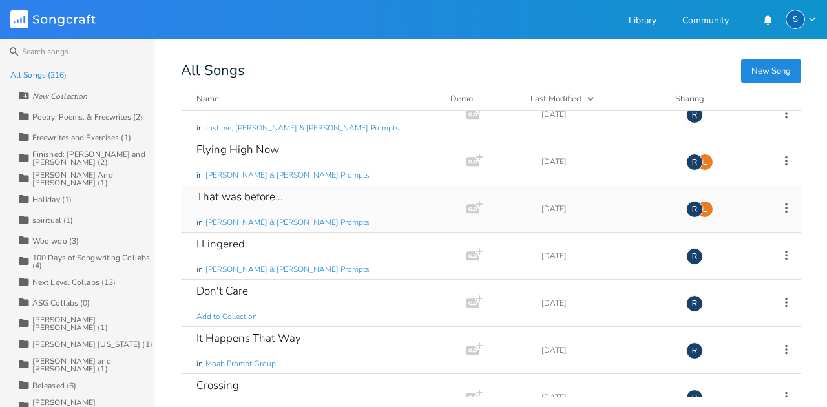
scroll to position [7873, 0]
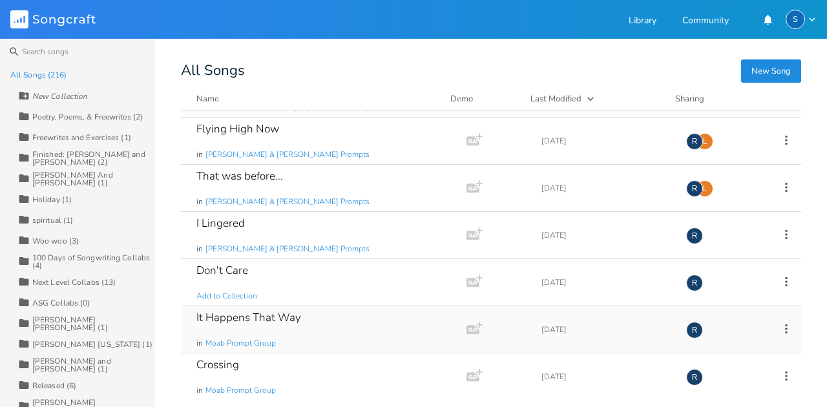
click at [278, 306] on div "It Happens That Way in Moab Prompt Group" at bounding box center [320, 329] width 249 height 47
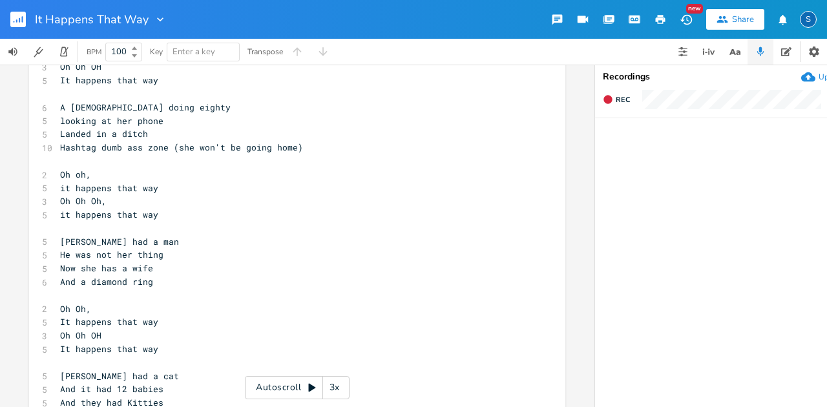
scroll to position [129, 0]
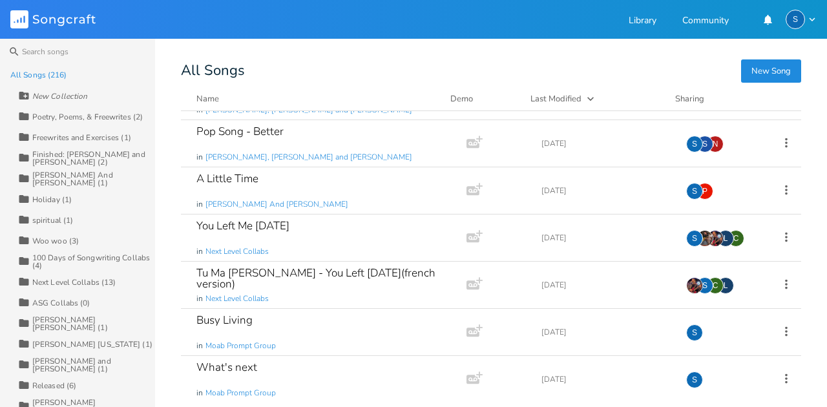
scroll to position [1637, 0]
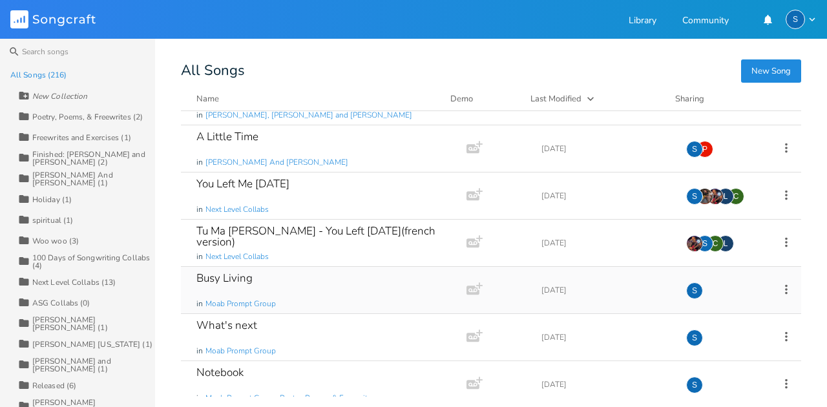
click at [228, 273] on div "Busy Living" at bounding box center [224, 278] width 56 height 11
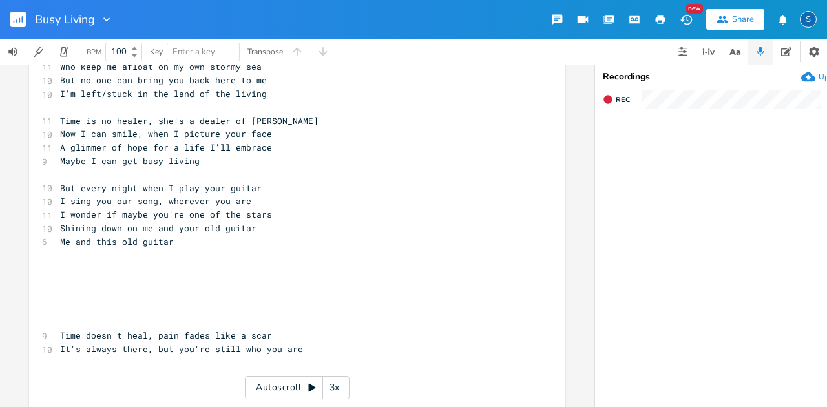
scroll to position [388, 0]
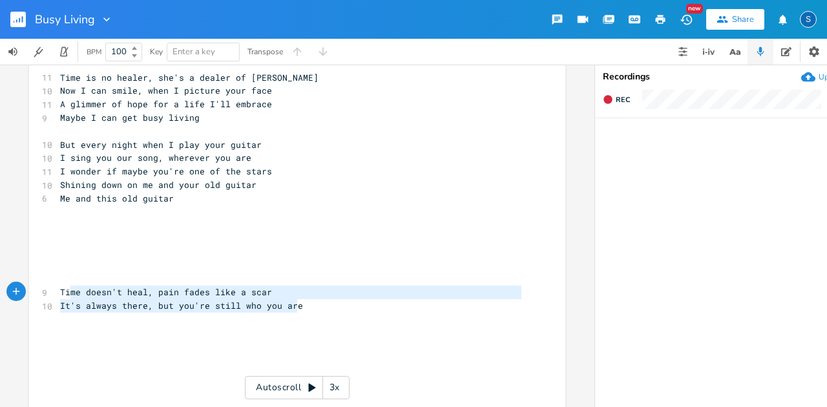
type textarea "Time doesn't heal, pain fades like a scar It's always there, but you're still w…"
drag, startPoint x: 293, startPoint y: 305, endPoint x: 54, endPoint y: 291, distance: 239.6
click at [58, 291] on div "3 Moab Prompt Group 16 Use the Rhyme Scheme of "On Your Way to Heaven" by [PERS…" at bounding box center [291, 118] width 467 height 820
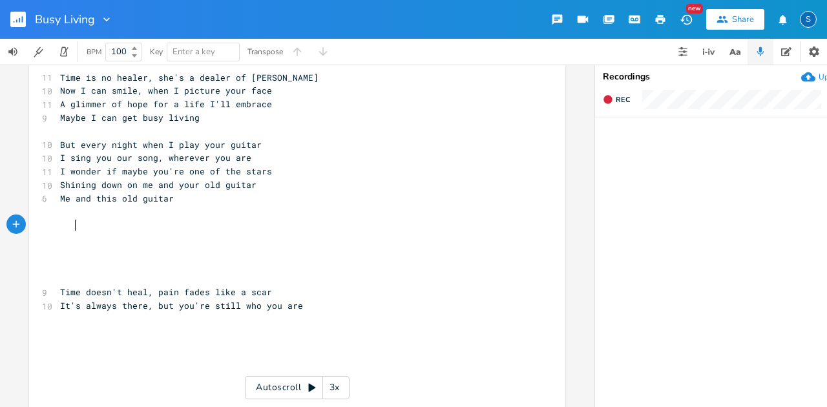
click at [71, 226] on span at bounding box center [73, 225] width 26 height 12
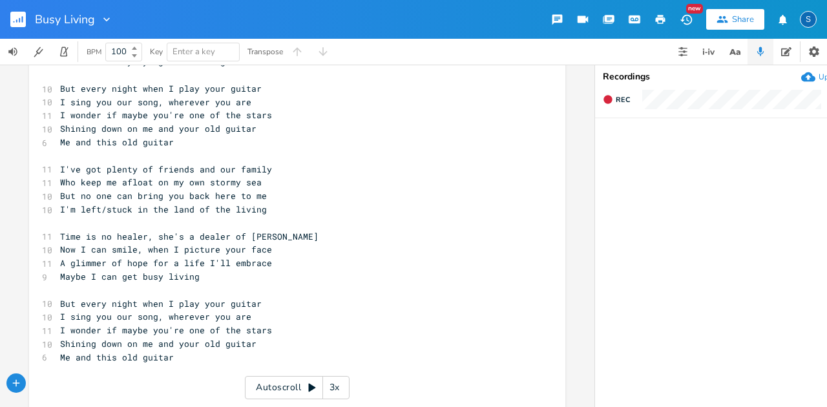
scroll to position [215, 0]
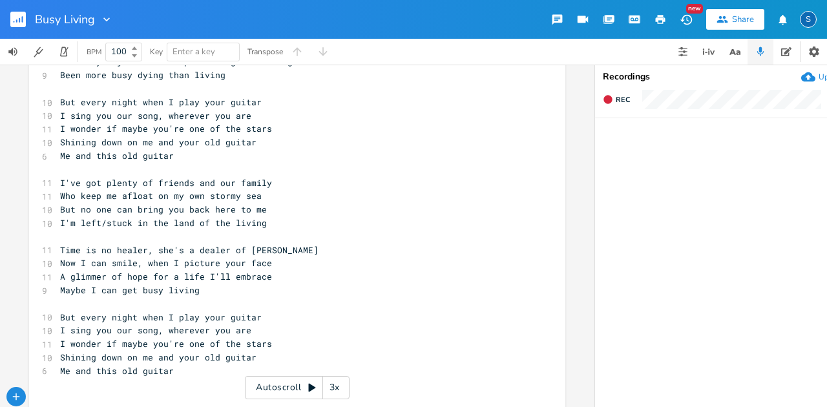
click at [240, 293] on pre "Maybe I can get busy living" at bounding box center [291, 291] width 467 height 14
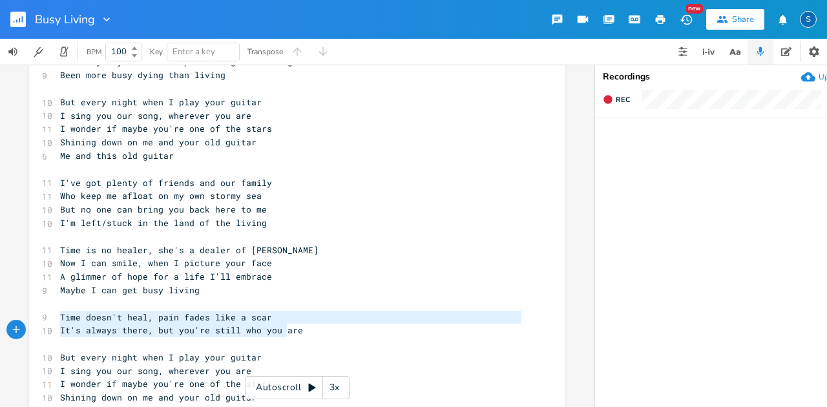
type textarea "Time doesn't heal, pain fades like a scar It's always there, but you're still w…"
drag, startPoint x: 55, startPoint y: 318, endPoint x: 297, endPoint y: 334, distance: 242.9
click at [297, 334] on div "3 Moab Prompt Group 16 Use the Rhyme Scheme of "On Your Way to Heaven" by [PERS…" at bounding box center [291, 310] width 467 height 860
